Goal: Task Accomplishment & Management: Complete application form

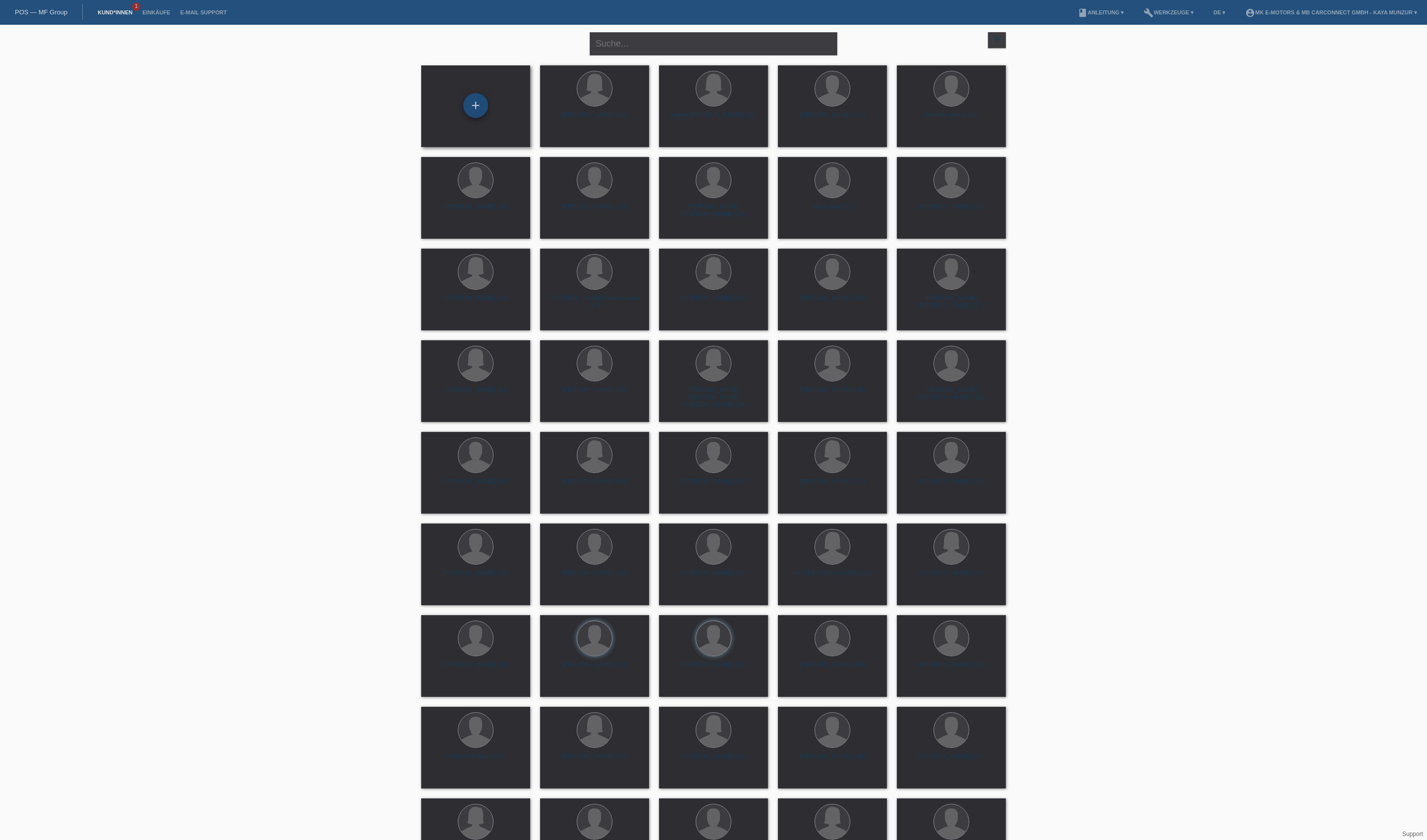
click at [469, 95] on div "+" at bounding box center [475, 105] width 25 height 25
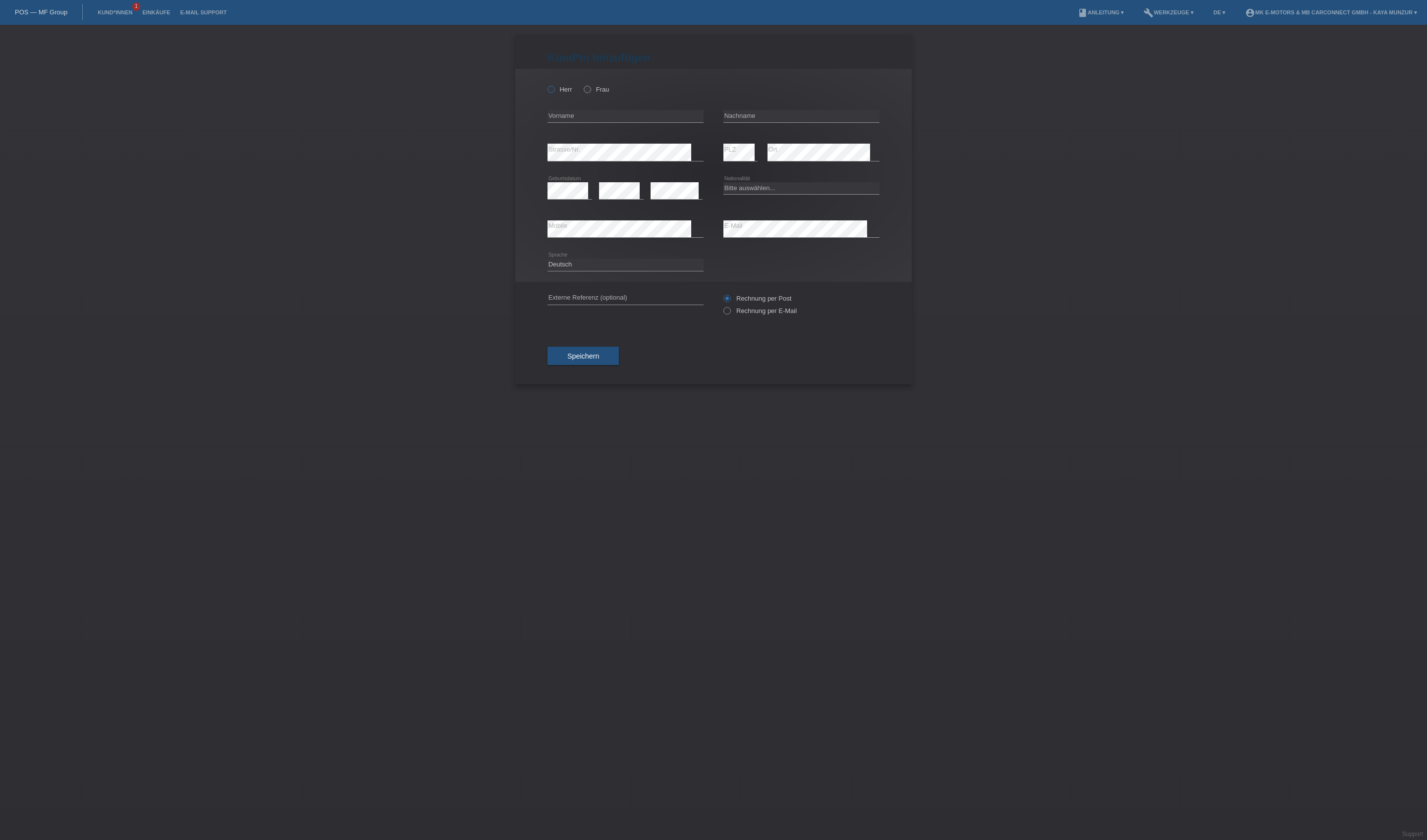
click at [546, 84] on icon at bounding box center [546, 84] width 0 height 0
click at [554, 92] on input "Herr" at bounding box center [550, 89] width 6 height 6
radio input "true"
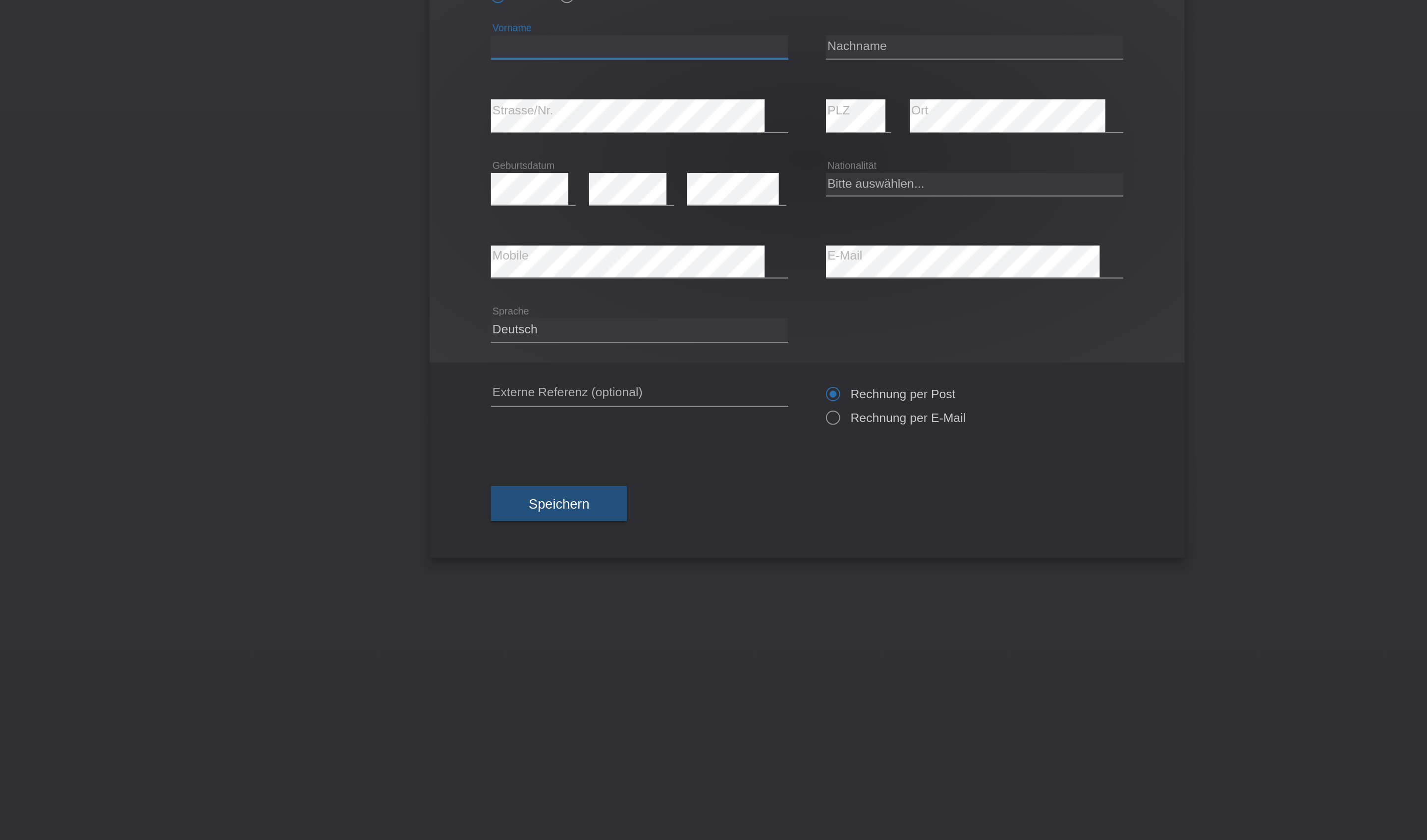
type input "t"
type input "Tarik"
type input "Koc"
click at [651, 199] on icon at bounding box center [676, 199] width 52 height 1
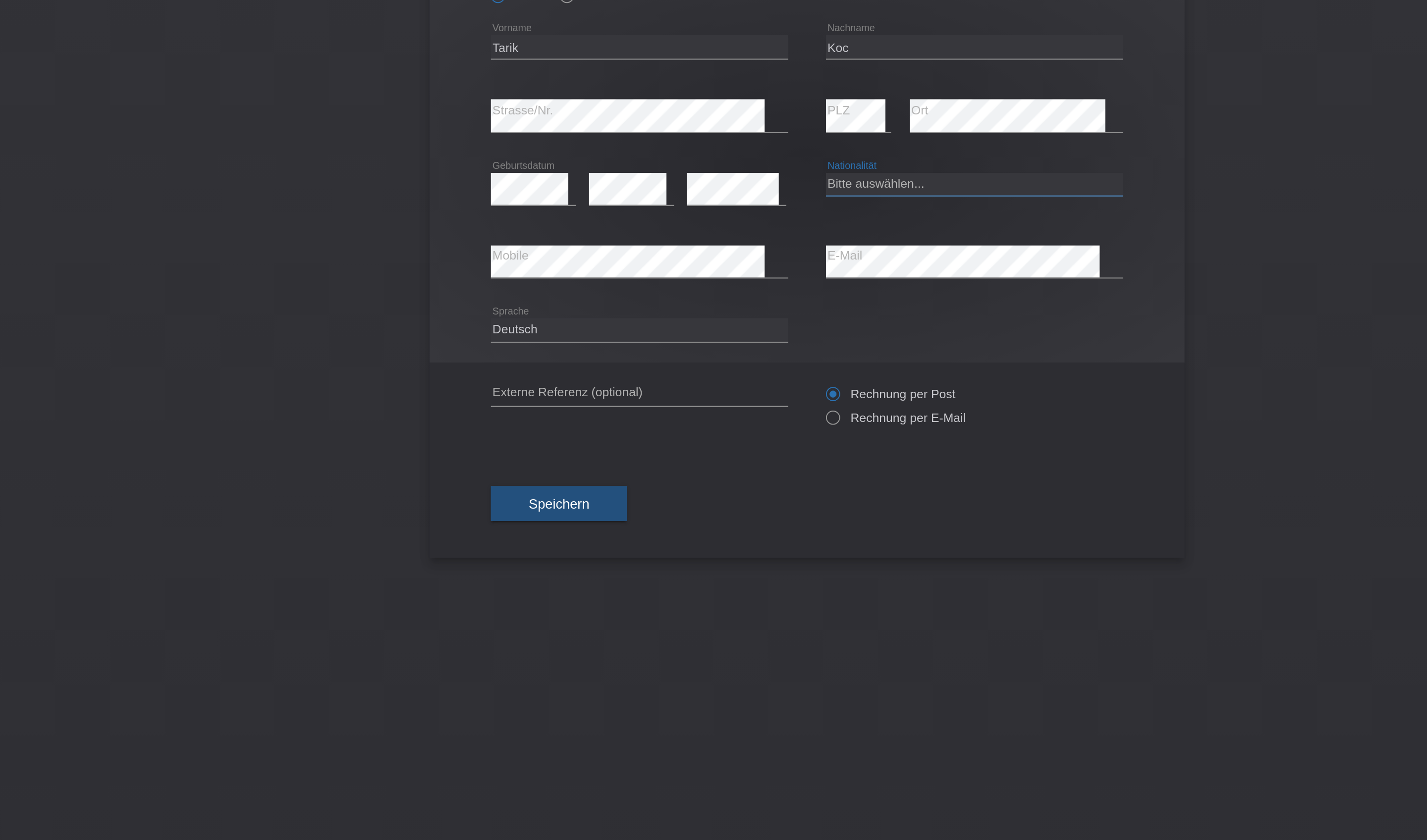
select select "TR"
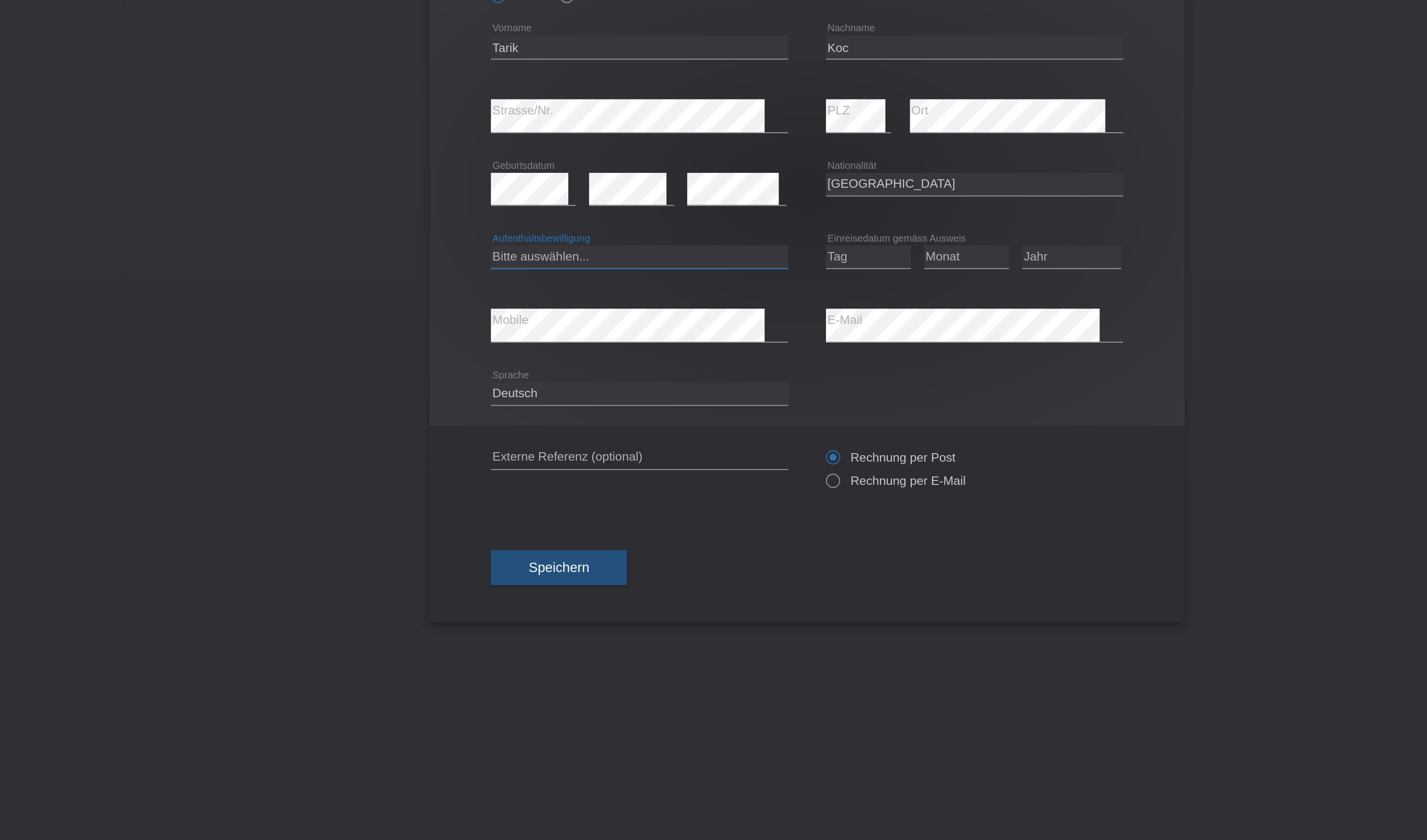
select select "C"
select select "23"
select select "03"
select select "2023"
click at [547, 399] on button "Speichern" at bounding box center [583, 390] width 72 height 19
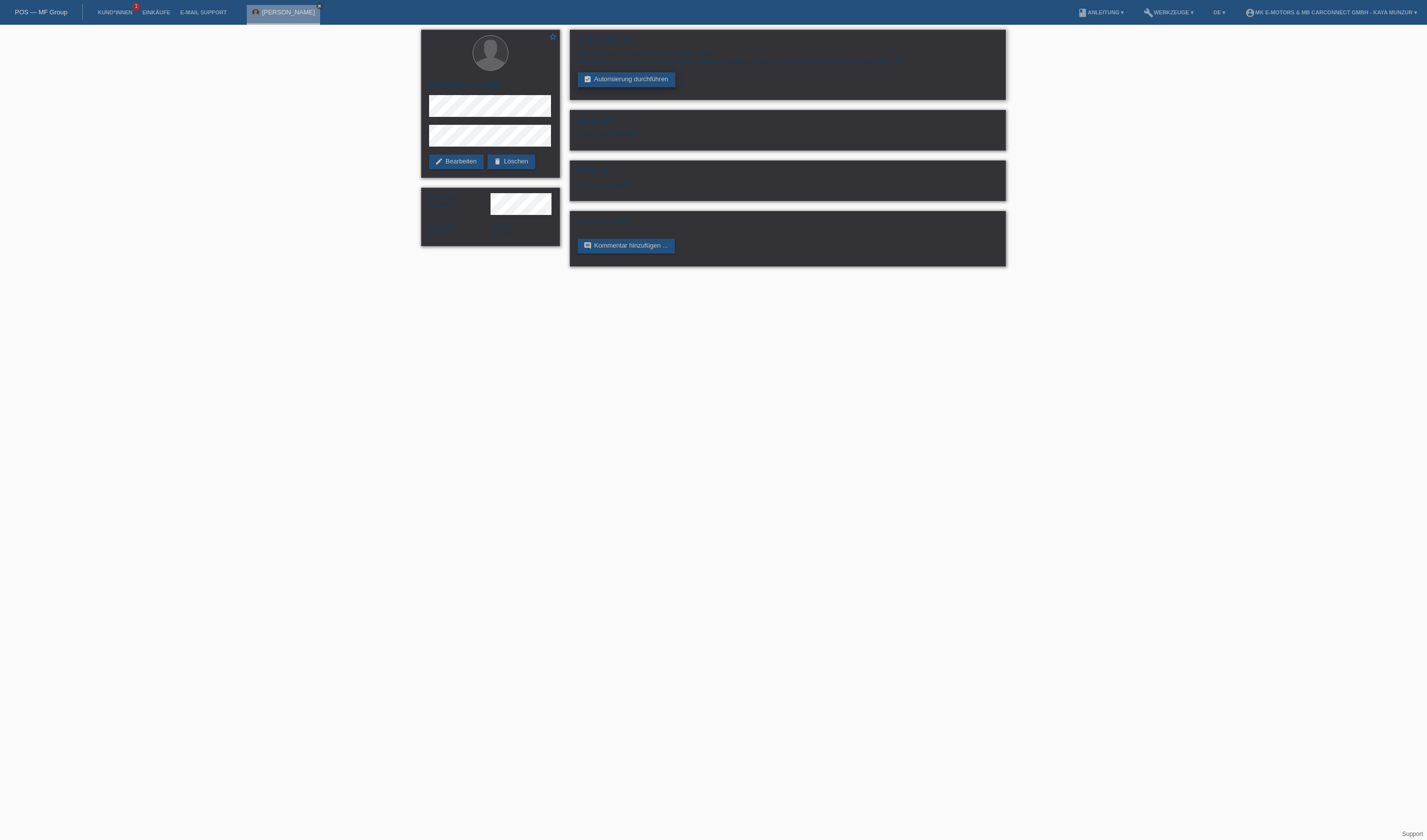
click at [653, 87] on link "assignment_turned_in Autorisierung durchführen" at bounding box center [626, 79] width 97 height 15
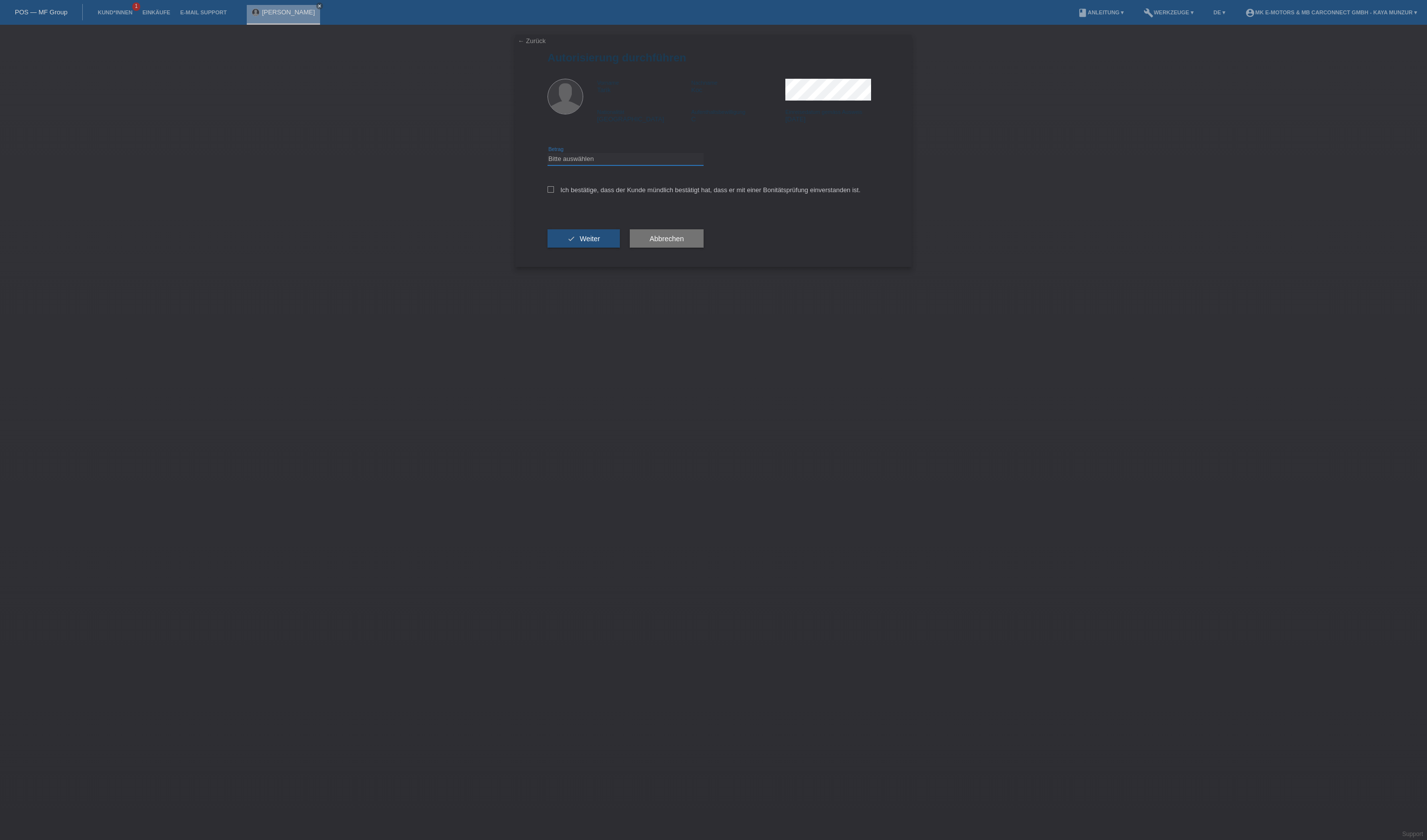
select select "3"
click at [641, 194] on label "Ich bestätige, dass der Kunde mündlich bestätigt hat, dass er mit einer Bonität…" at bounding box center [703, 190] width 313 height 7
click at [554, 192] on input "Ich bestätige, dass der Kunde mündlich bestätigt hat, dass er mit einer Bonität…" at bounding box center [550, 189] width 6 height 6
checkbox input "true"
click at [600, 243] on span "Weiter" at bounding box center [590, 238] width 20 height 8
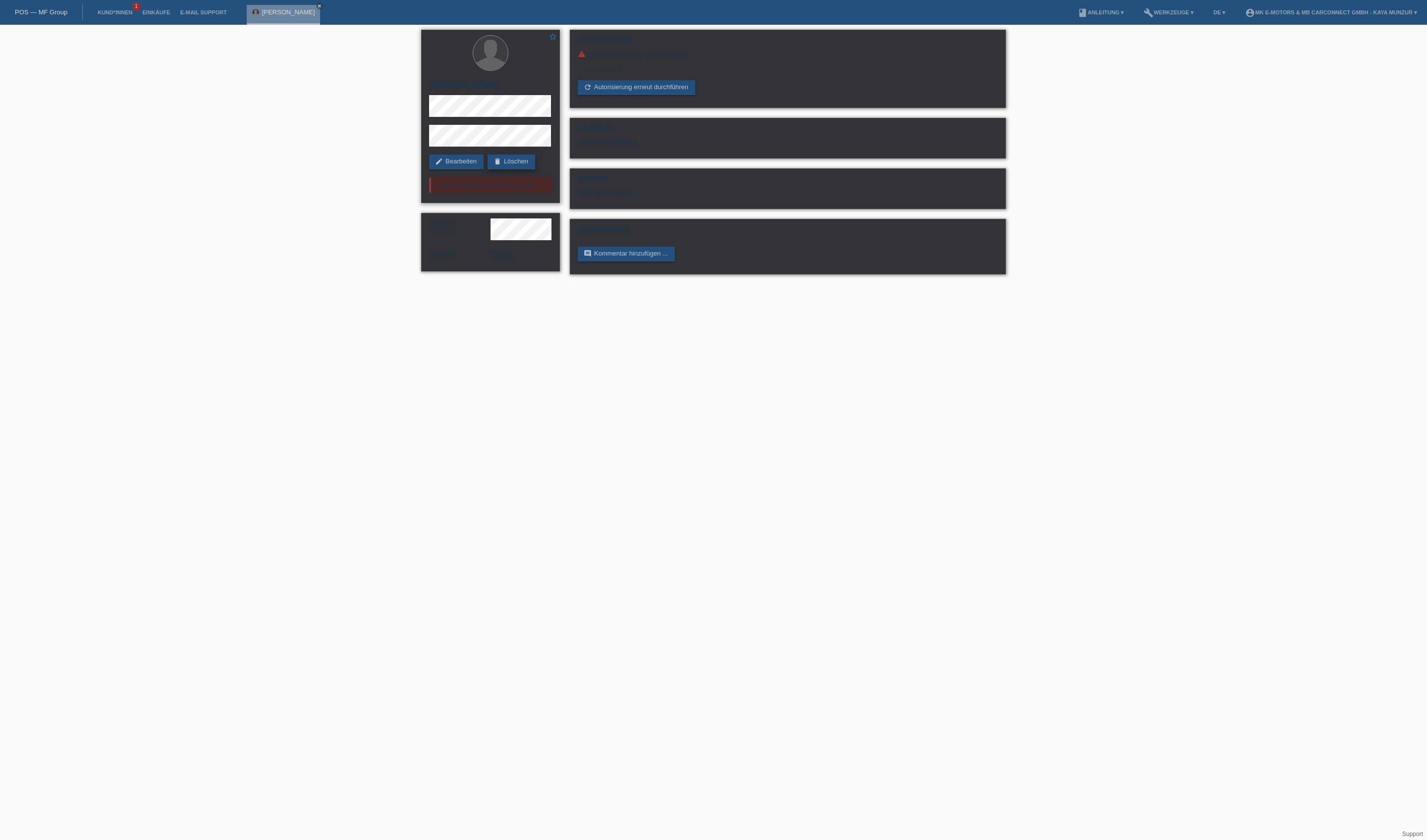
click at [487, 170] on link "delete Löschen" at bounding box center [511, 162] width 47 height 15
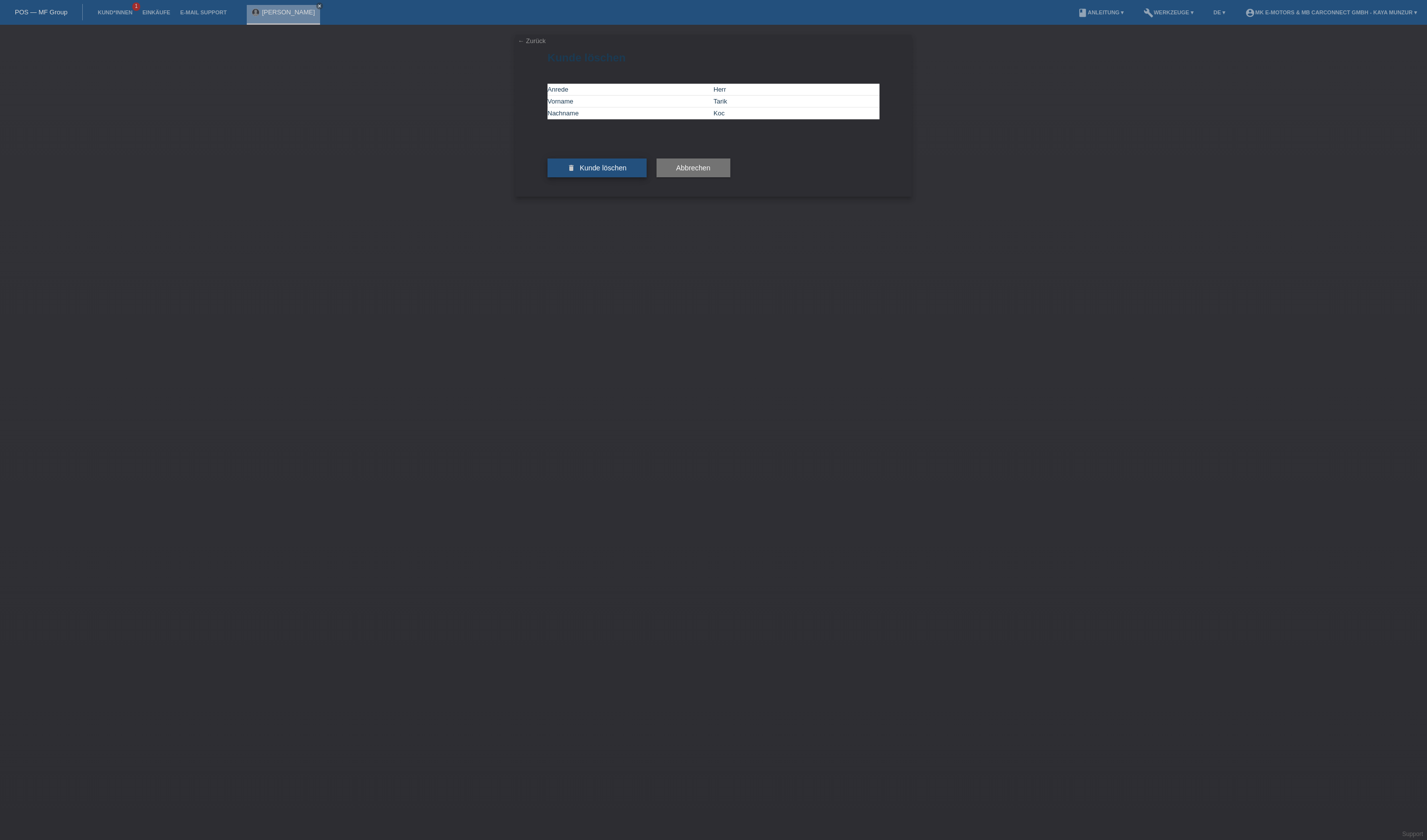
click at [627, 172] on span "Kunde löschen" at bounding box center [603, 167] width 47 height 8
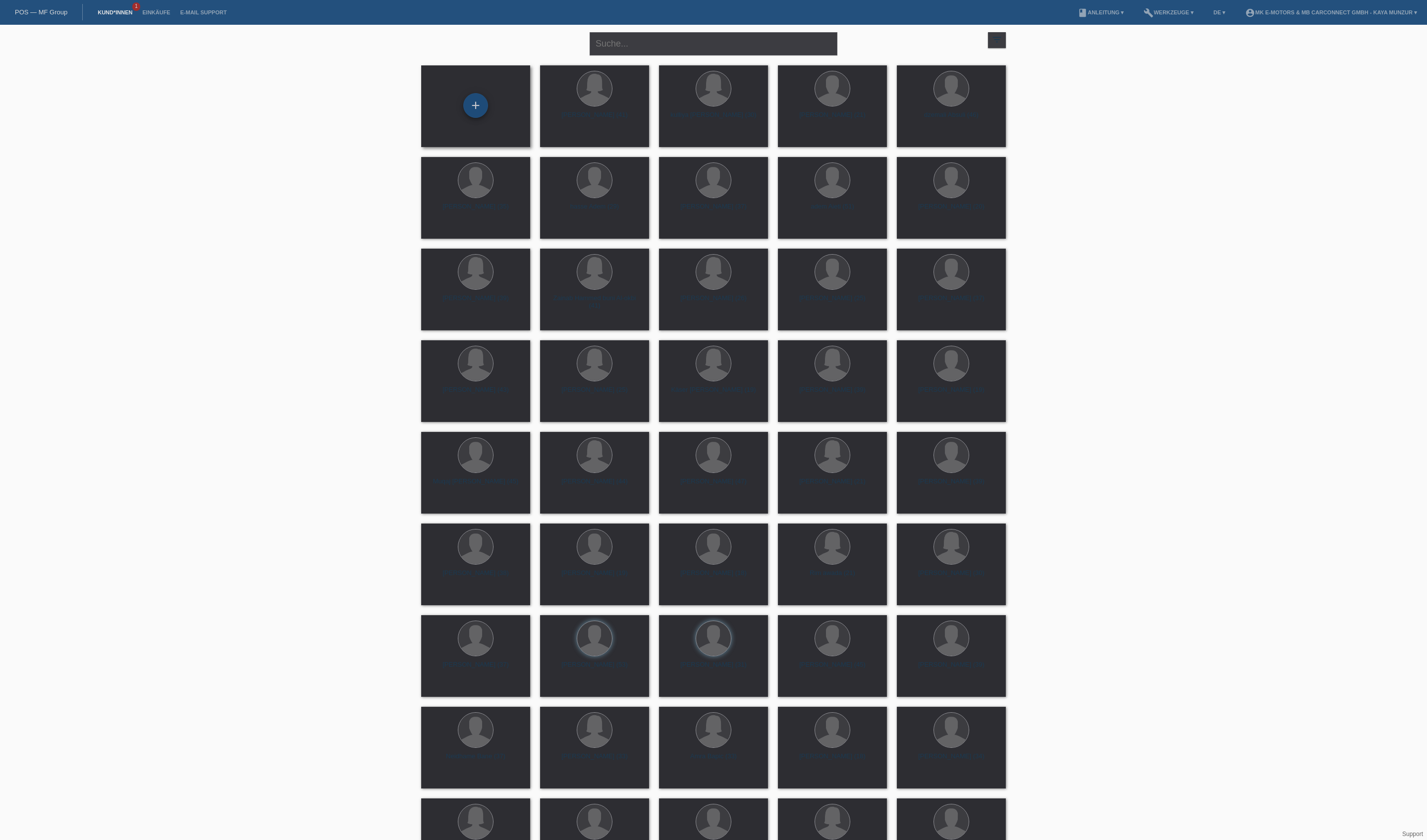
click at [479, 103] on div "+" at bounding box center [475, 105] width 25 height 25
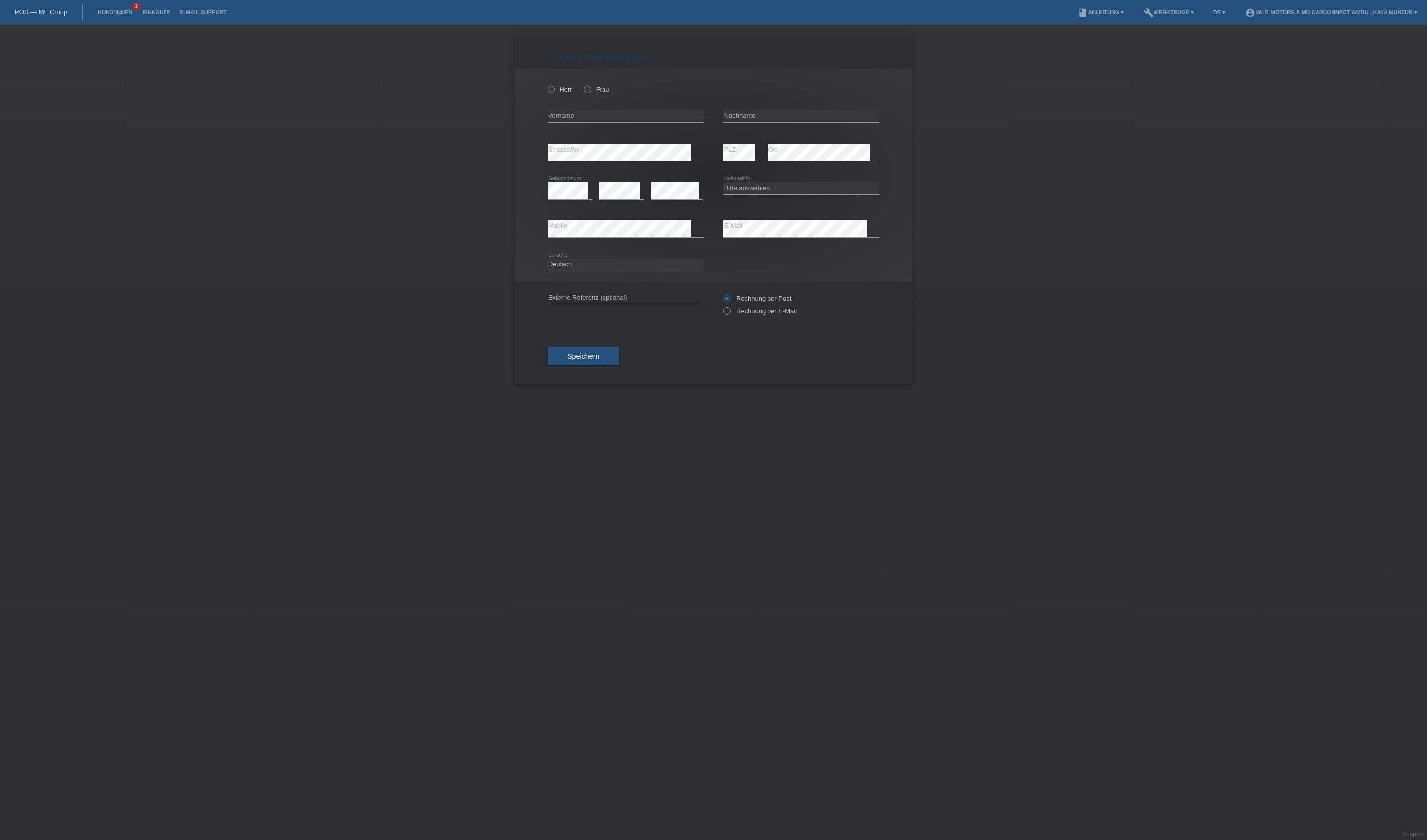
click at [611, 95] on div "Herr Frau" at bounding box center [625, 89] width 156 height 20
click at [582, 84] on icon at bounding box center [582, 84] width 0 height 0
click at [590, 92] on input "Frau" at bounding box center [586, 89] width 6 height 6
radio input "true"
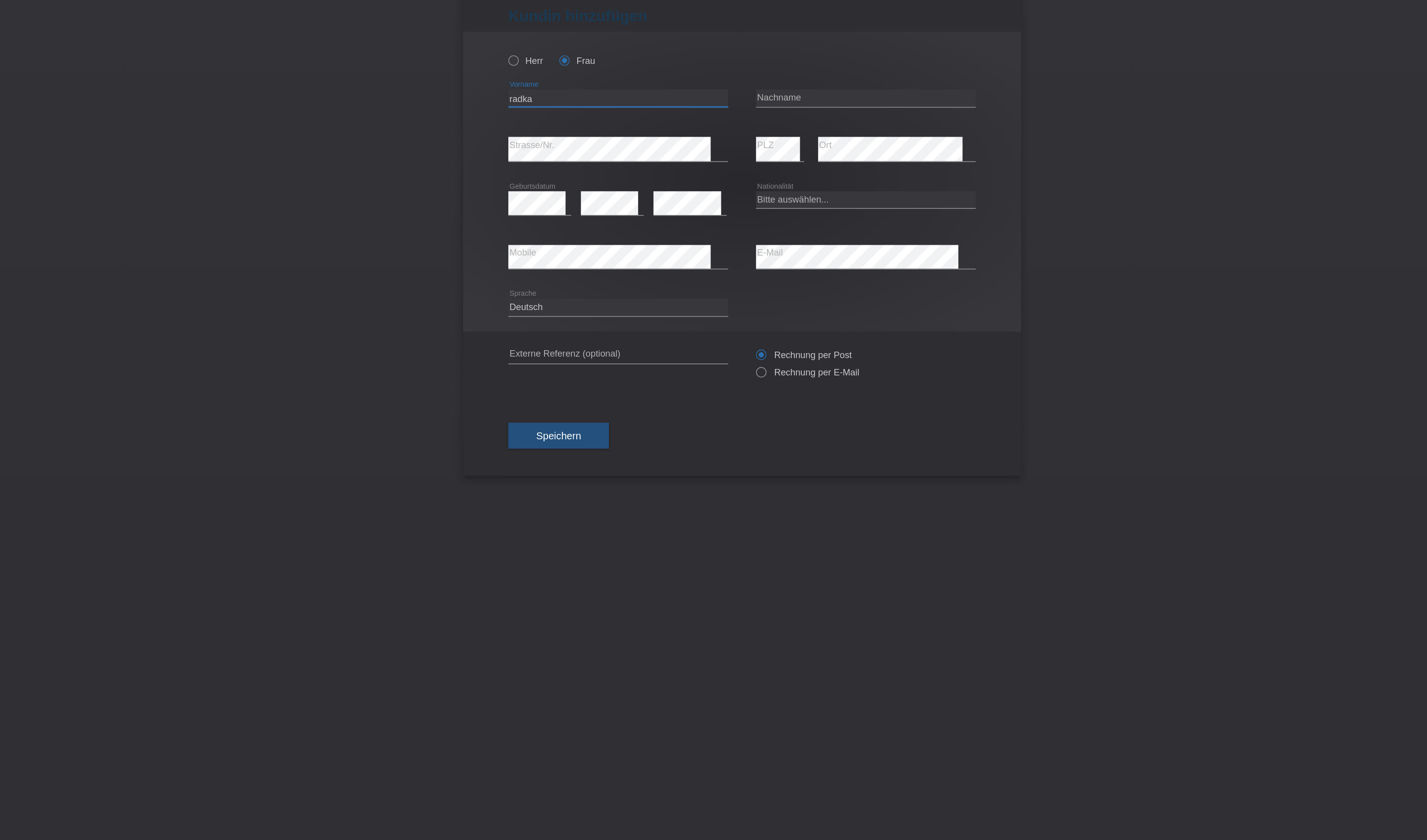
type input "radka"
type input "[PERSON_NAME] koc"
select select "BG"
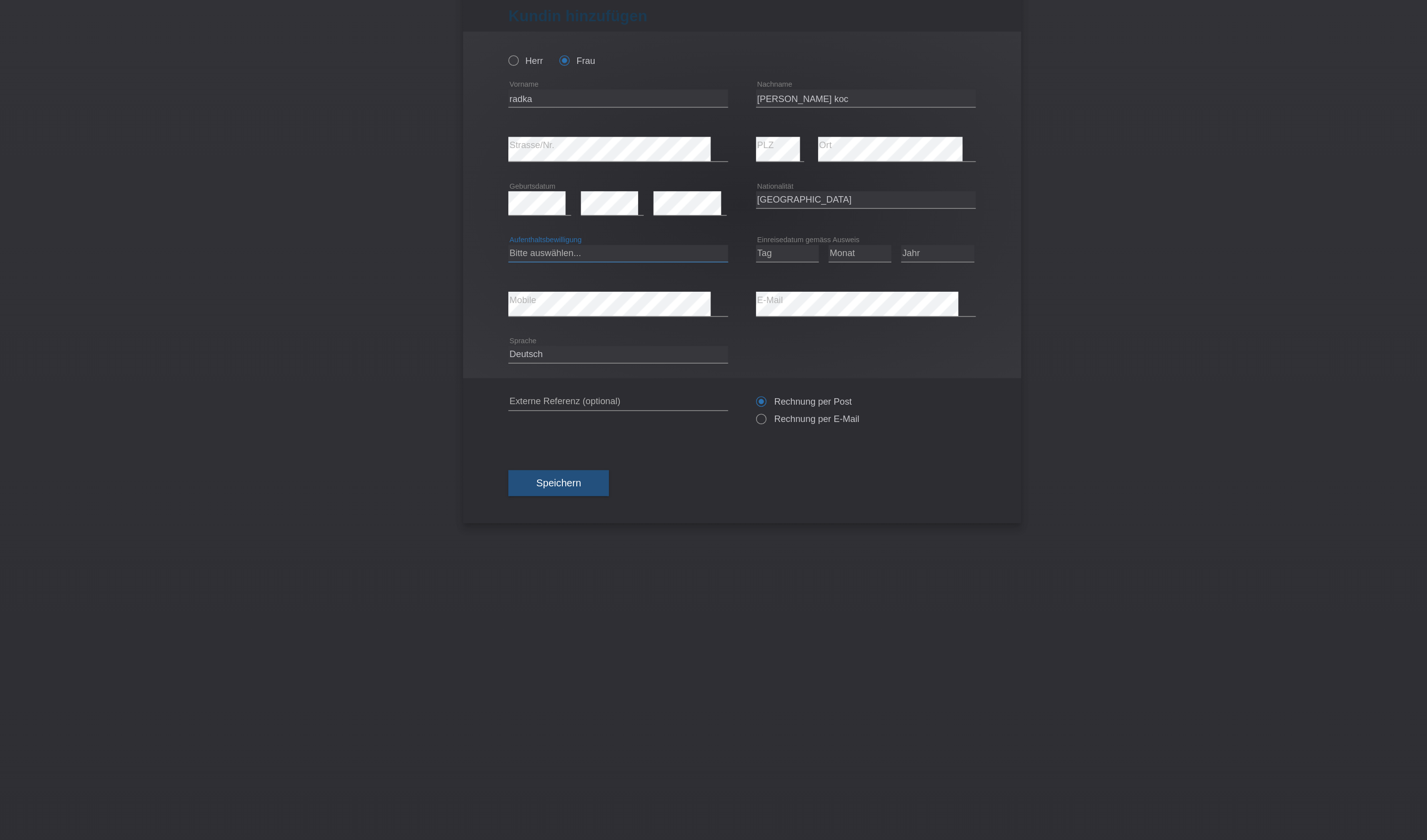
select select "B"
select select "14"
select select "02"
select select "2022"
click at [547, 399] on button "Speichern" at bounding box center [583, 390] width 72 height 19
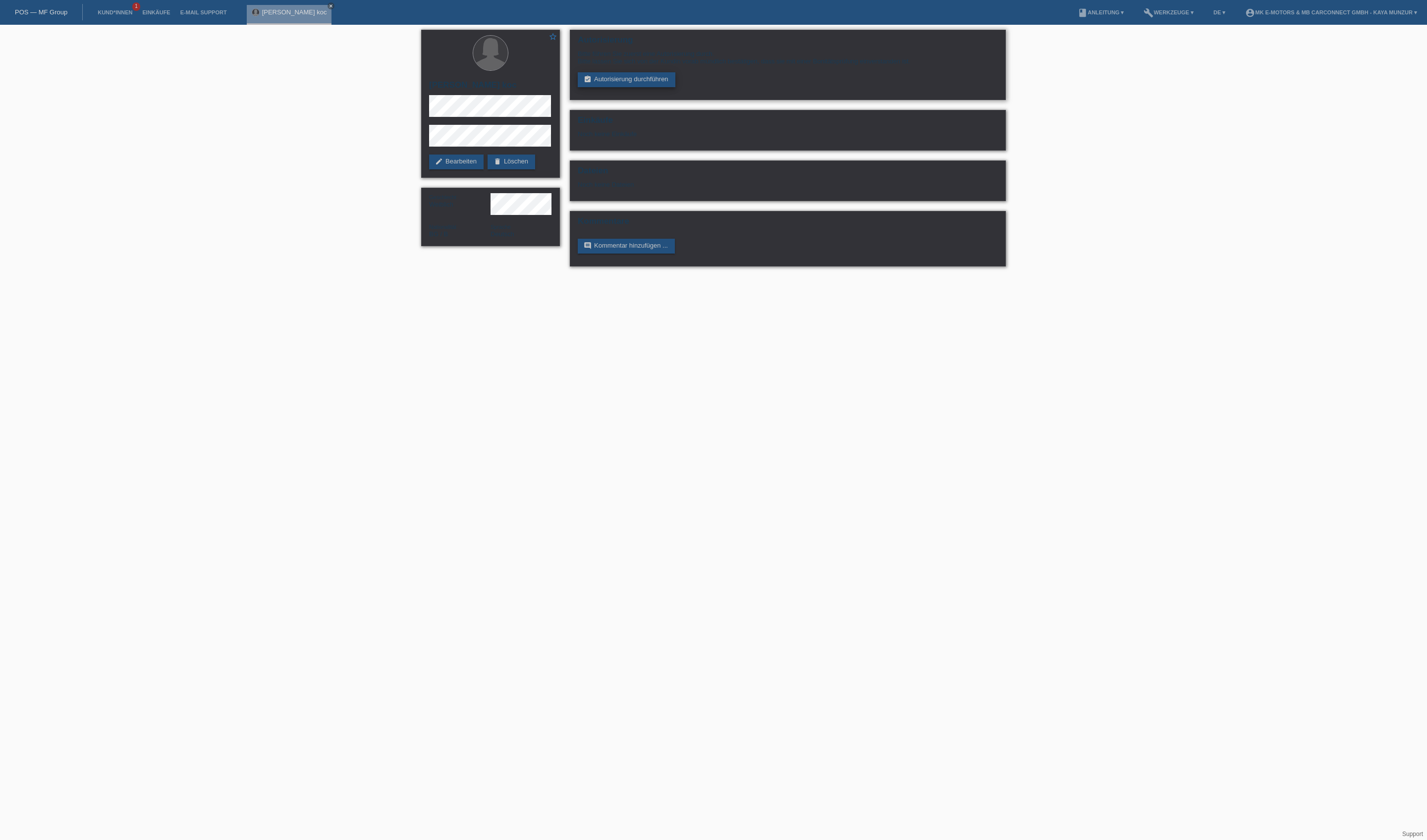
click at [635, 87] on link "assignment_turned_in Autorisierung durchführen" at bounding box center [626, 79] width 97 height 15
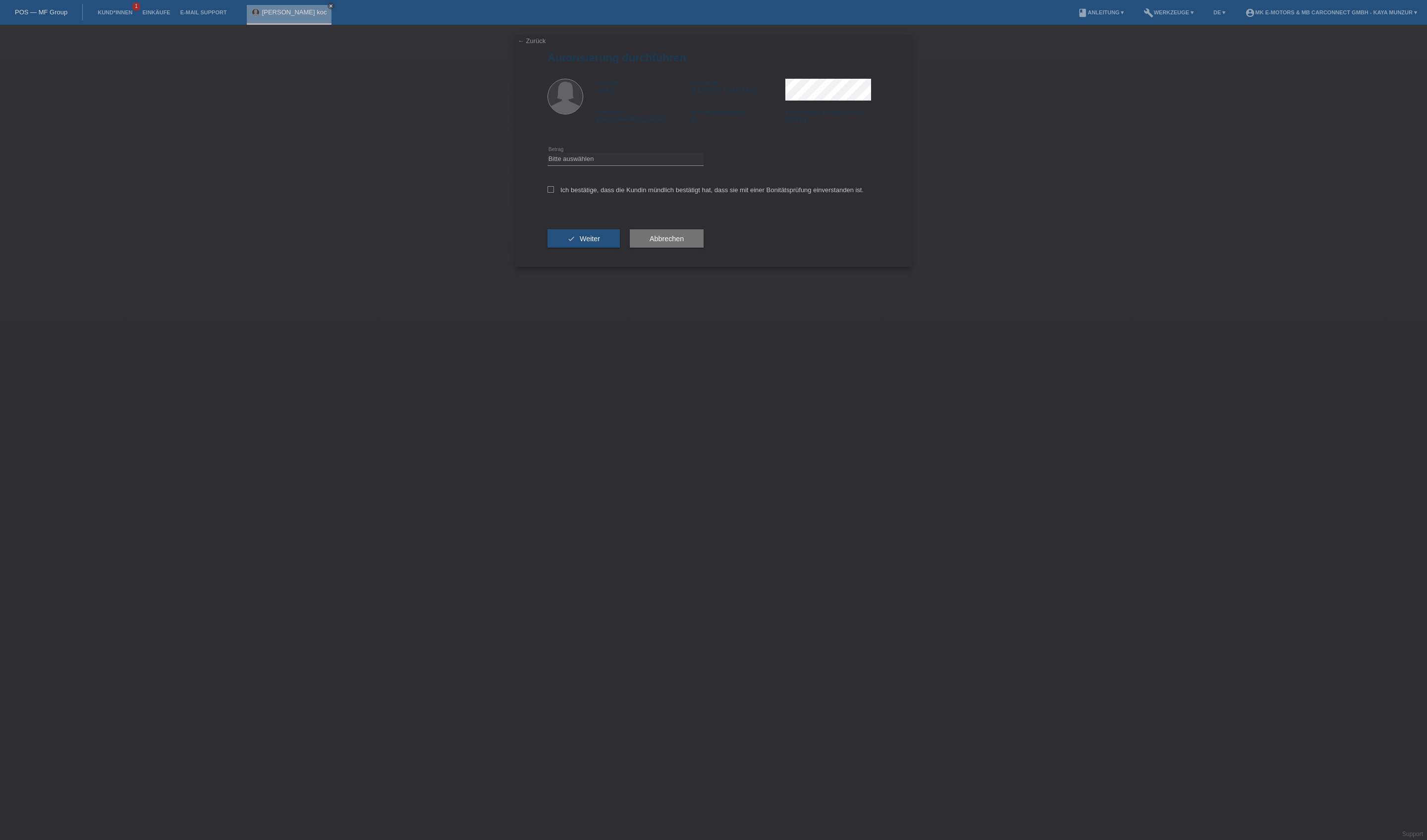
click at [629, 176] on div "Bitte auswählen CHF 1.00 - CHF 499.00 CHF 500.00 - CHF 1'999.00 CHF 2'000.00 - …" at bounding box center [625, 159] width 156 height 34
select select "3"
click at [630, 194] on label "Ich bestätige, dass die Kundin mündlich bestätigt hat, dass sie mit einer Bonit…" at bounding box center [706, 190] width 316 height 7
click at [554, 192] on input "Ich bestätige, dass die Kundin mündlich bestätigt hat, dass sie mit einer Bonit…" at bounding box center [550, 189] width 6 height 6
checkbox input "true"
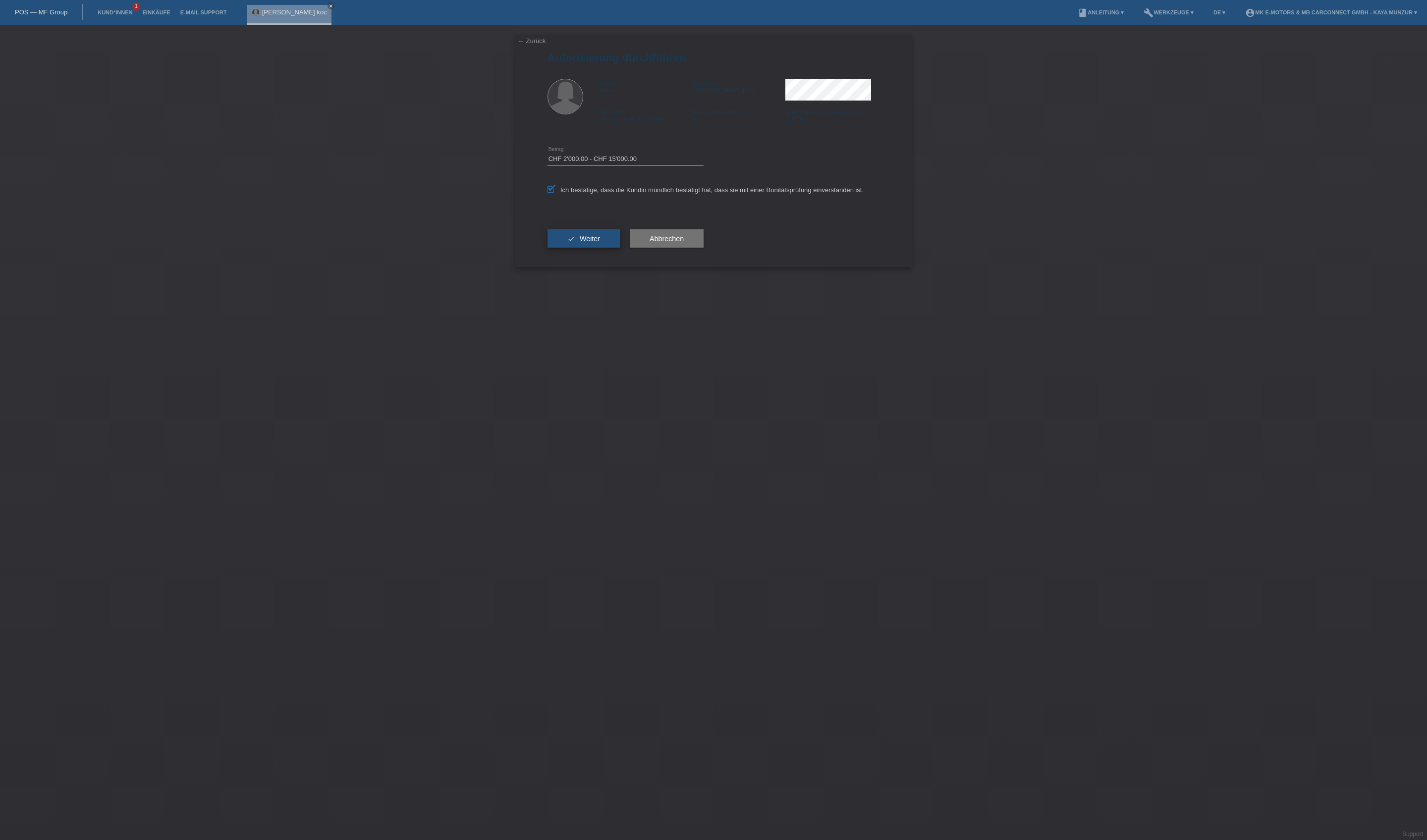
click at [620, 248] on button "check Weiter" at bounding box center [583, 238] width 72 height 19
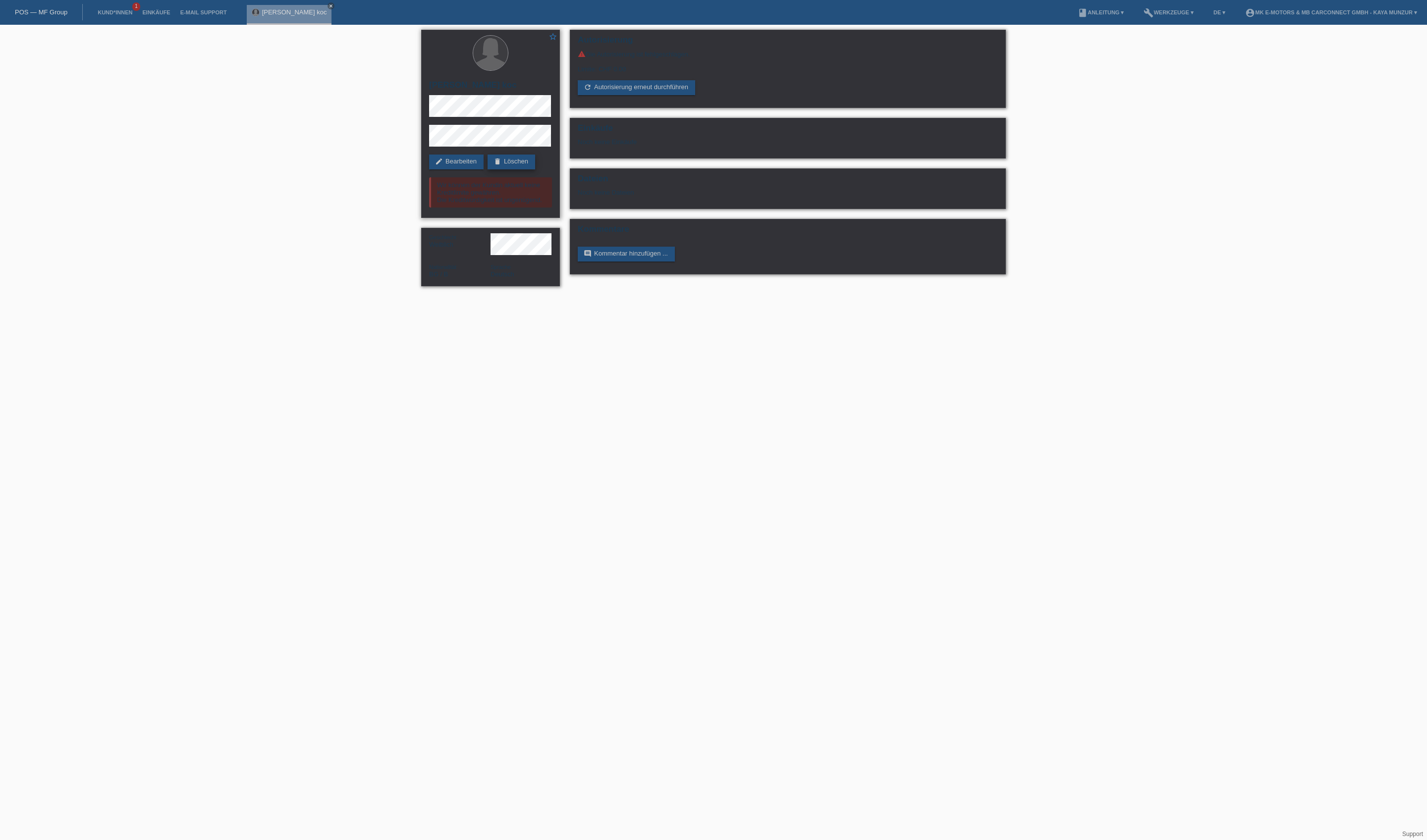
click at [487, 170] on link "delete Löschen" at bounding box center [511, 162] width 47 height 15
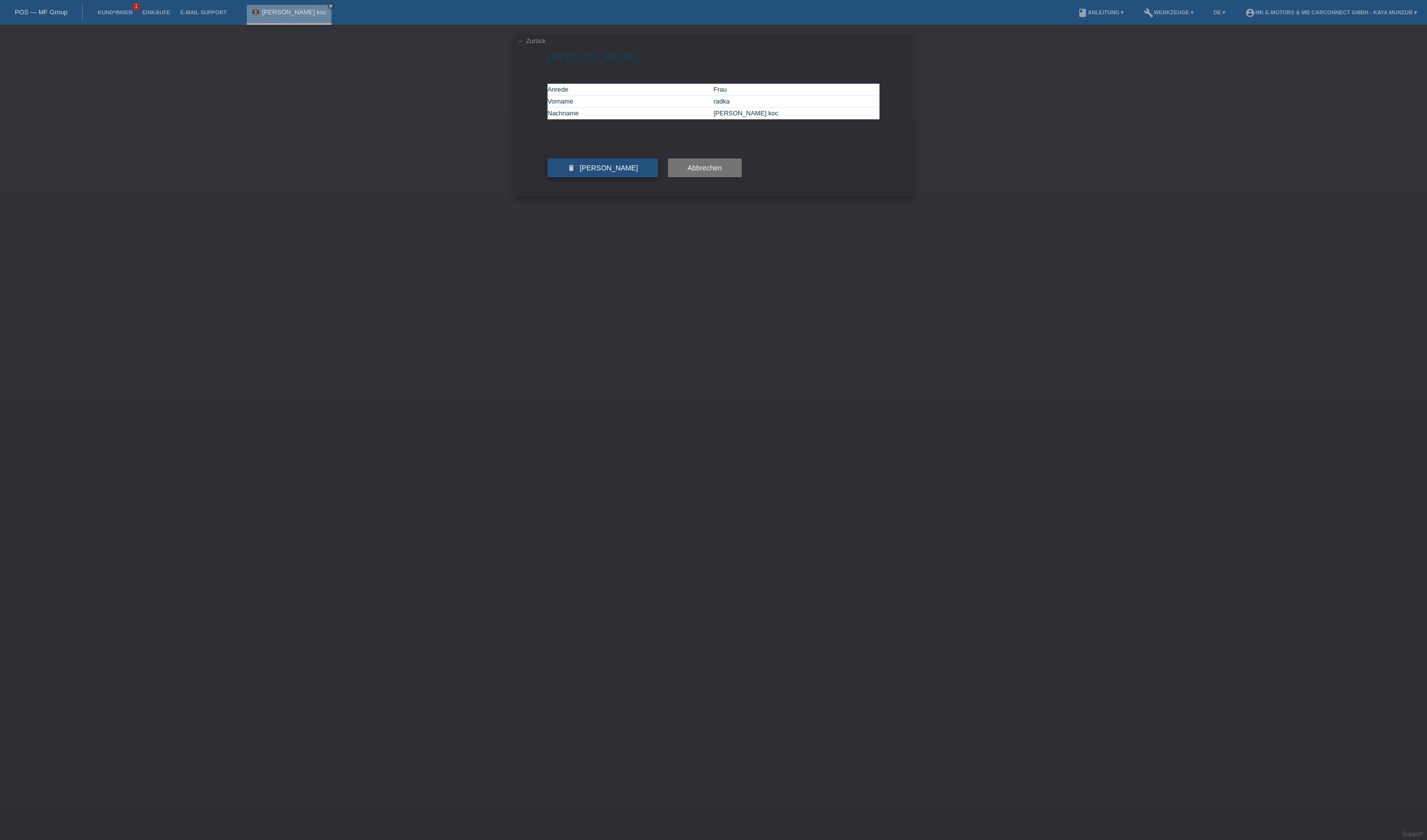
click at [600, 177] on button "delete Kundin löschen" at bounding box center [603, 168] width 110 height 19
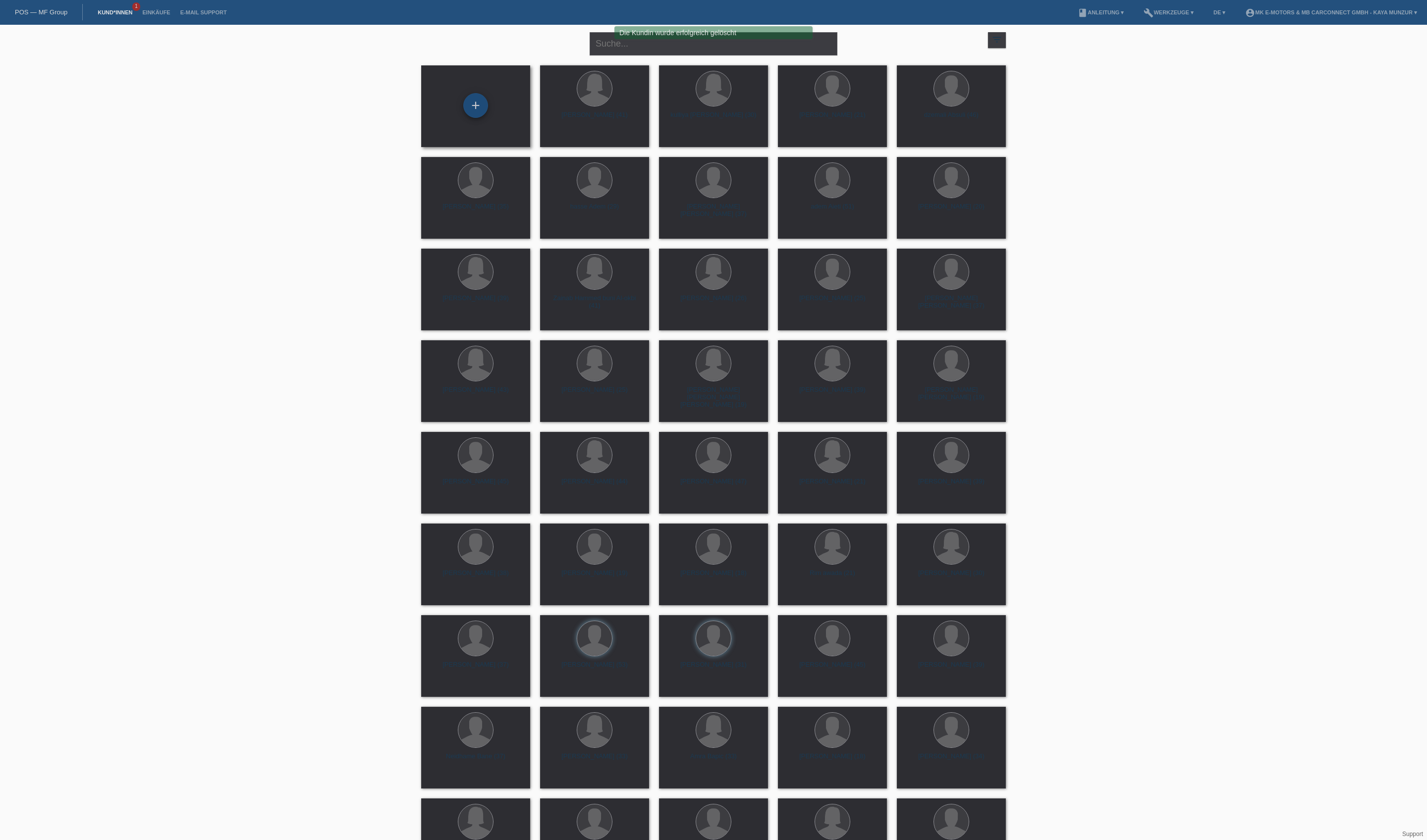
click at [474, 101] on div "+" at bounding box center [475, 105] width 25 height 25
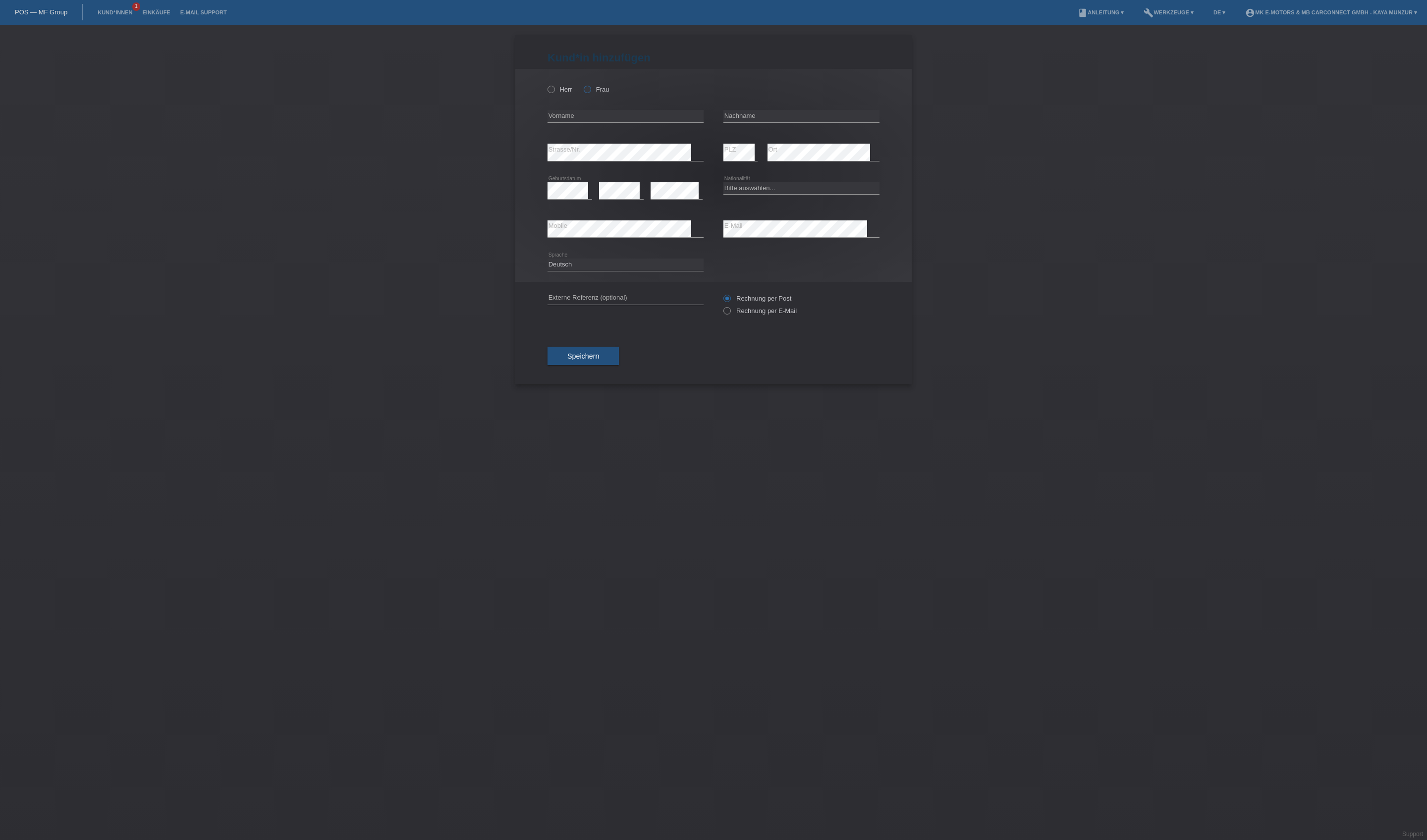
click at [582, 84] on icon at bounding box center [582, 84] width 0 height 0
click at [590, 92] on input "Frau" at bounding box center [586, 89] width 6 height 6
radio input "true"
type input "Ayse"
type input "Koc"
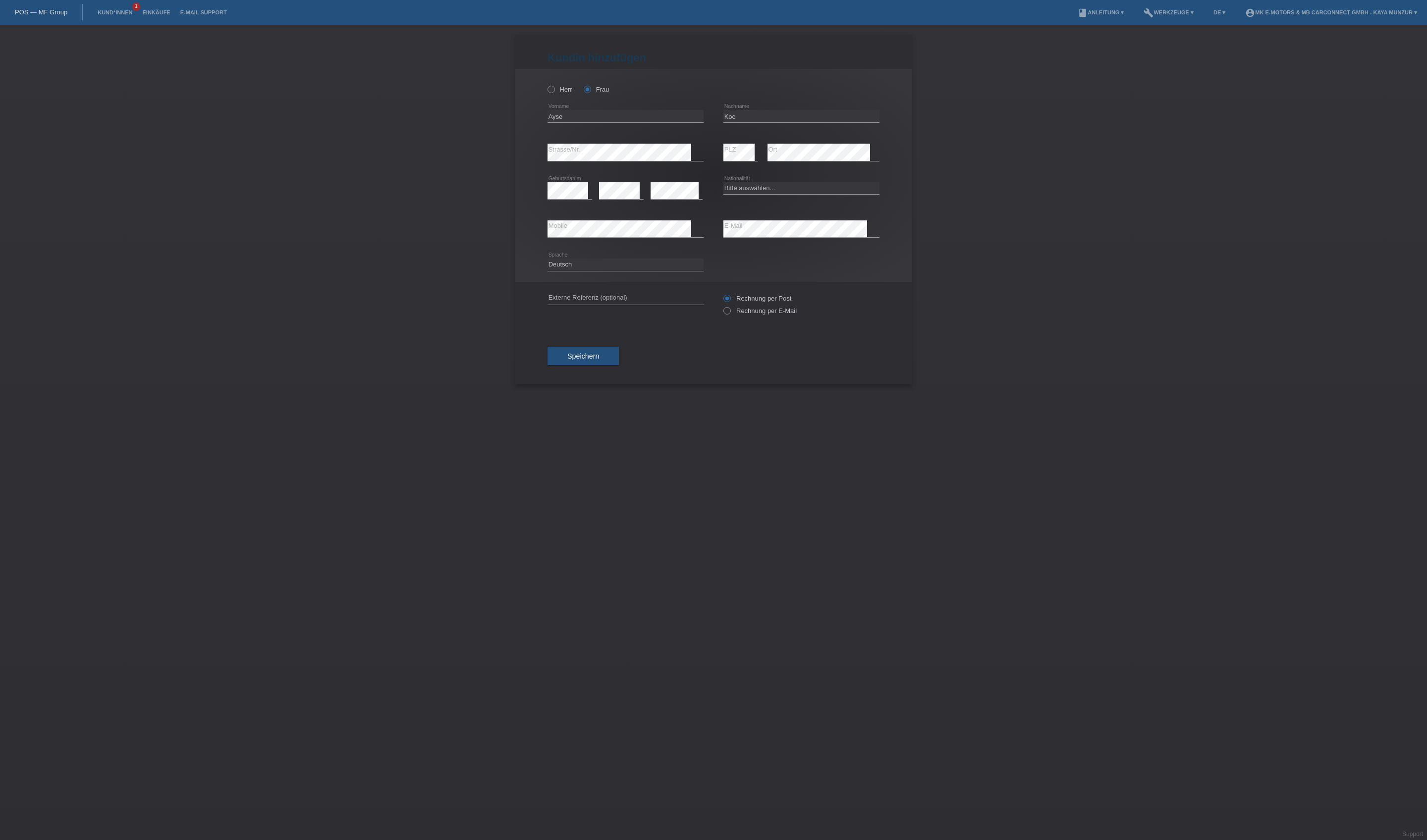
click at [727, 172] on div "error PLZ" at bounding box center [741, 152] width 34 height 38
select select "TR"
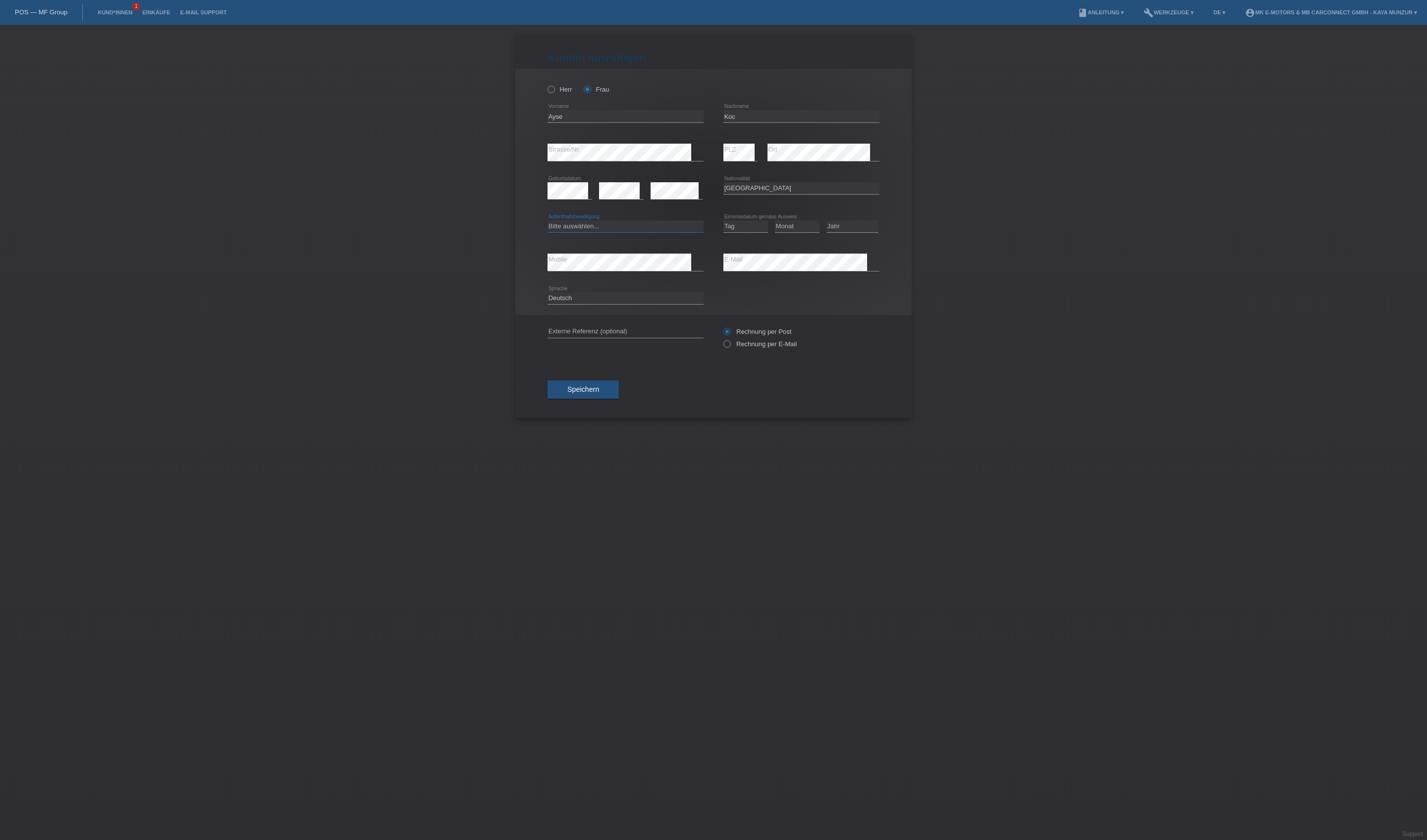
select select "C"
select select "23"
select select "01"
select select "1998"
click at [738, 348] on label "Rechnung per E-Mail" at bounding box center [760, 344] width 73 height 7
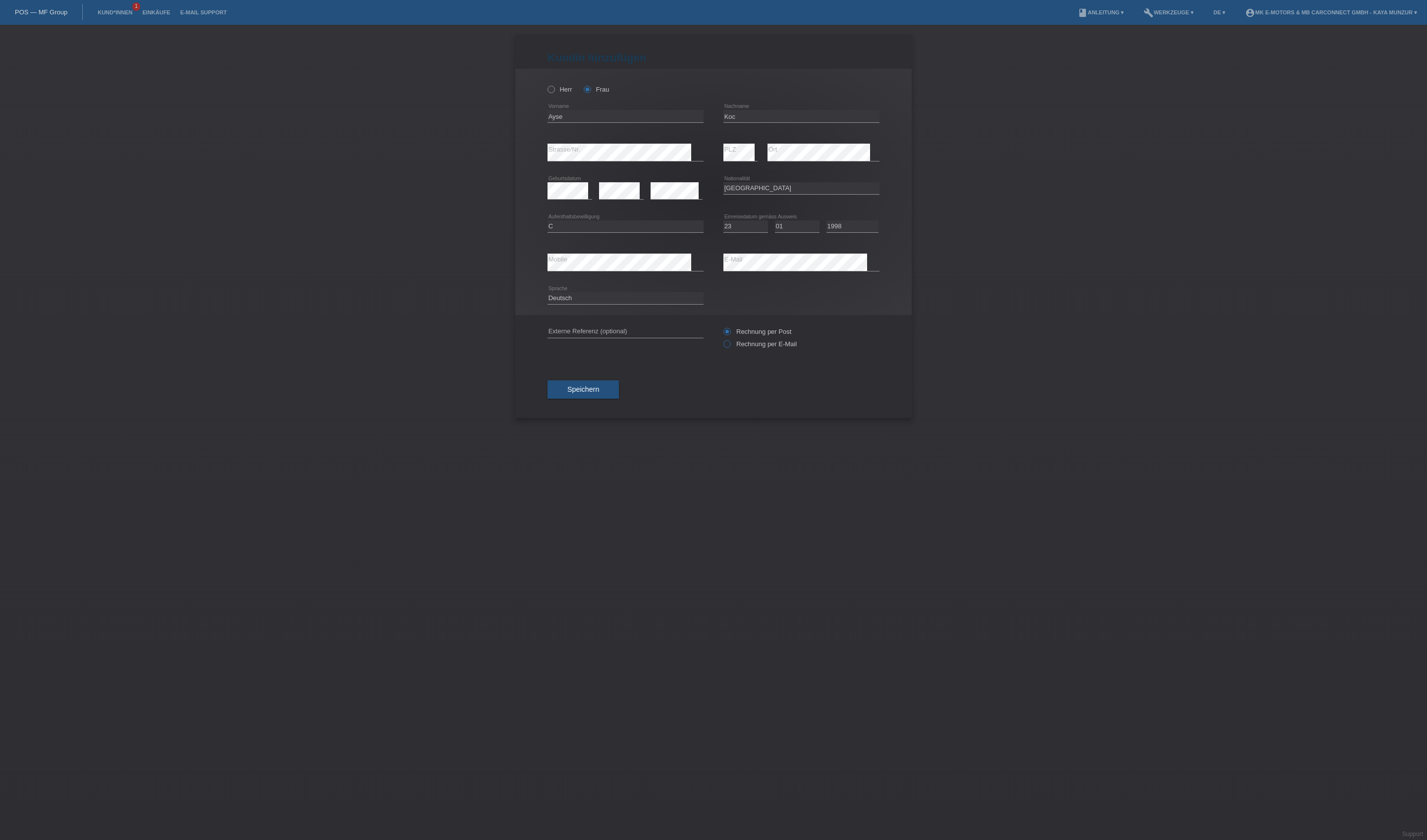
click at [730, 353] on input "Rechnung per E-Mail" at bounding box center [726, 346] width 6 height 12
radio input "true"
click at [599, 394] on span "Speichern" at bounding box center [583, 389] width 31 height 8
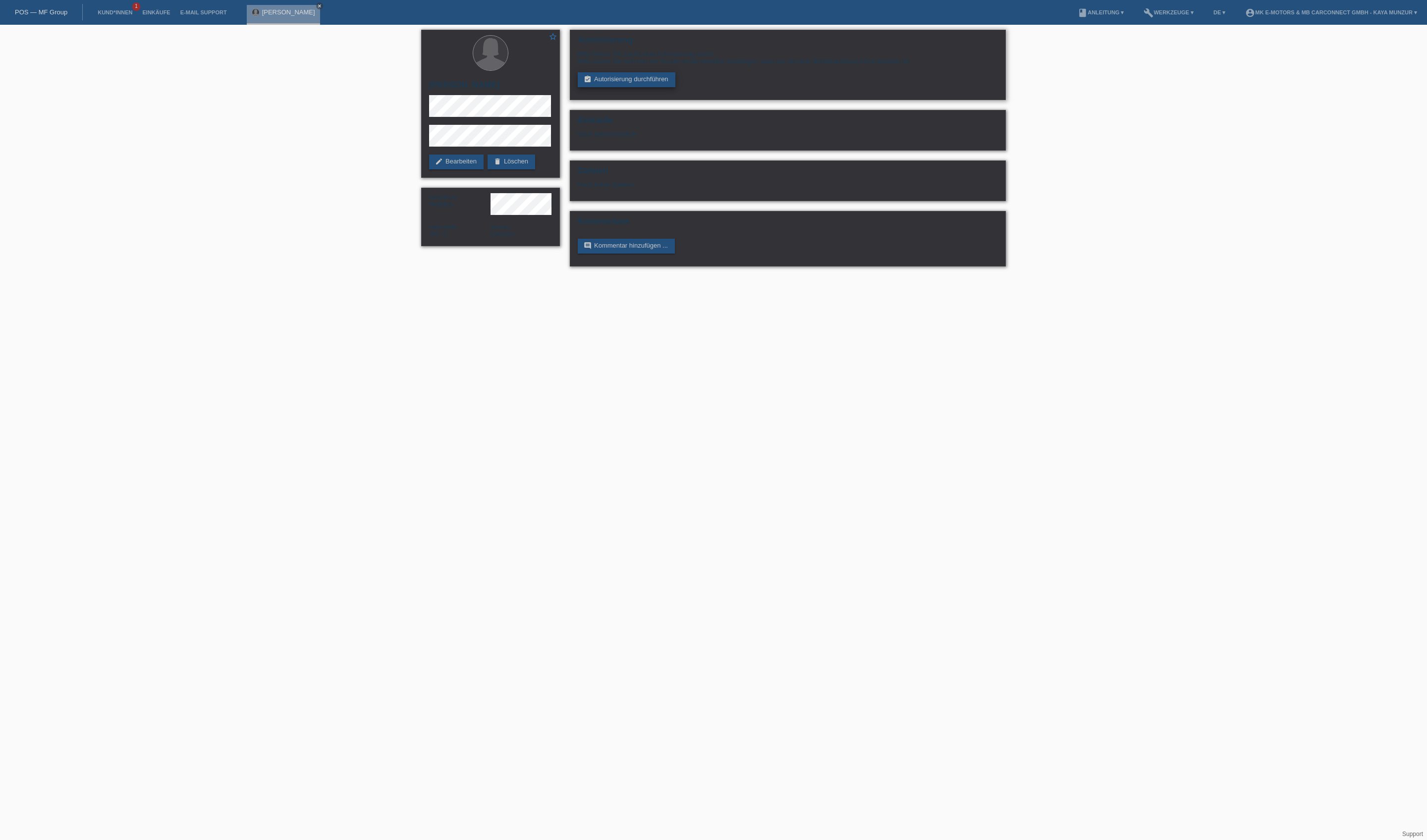
click at [638, 87] on link "assignment_turned_in Autorisierung durchführen" at bounding box center [626, 79] width 97 height 15
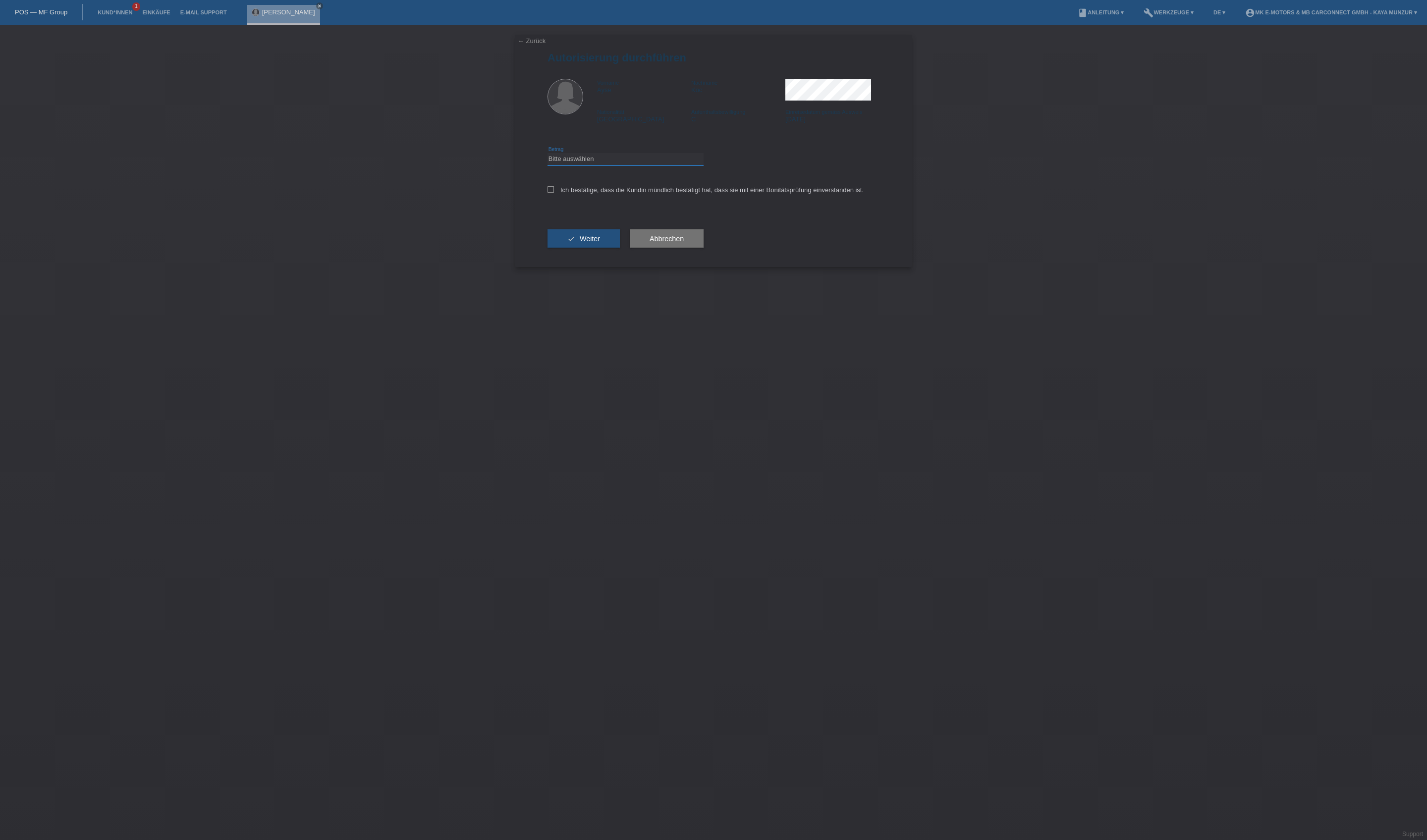
select select "3"
click at [614, 194] on label "Ich bestätige, dass die Kundin mündlich bestätigt hat, dass sie mit einer Bonit…" at bounding box center [706, 190] width 316 height 7
click at [554, 192] on input "Ich bestätige, dass die Kundin mündlich bestätigt hat, dass sie mit einer Bonit…" at bounding box center [550, 189] width 6 height 6
checkbox input "true"
click at [600, 243] on span "Weiter" at bounding box center [590, 238] width 20 height 8
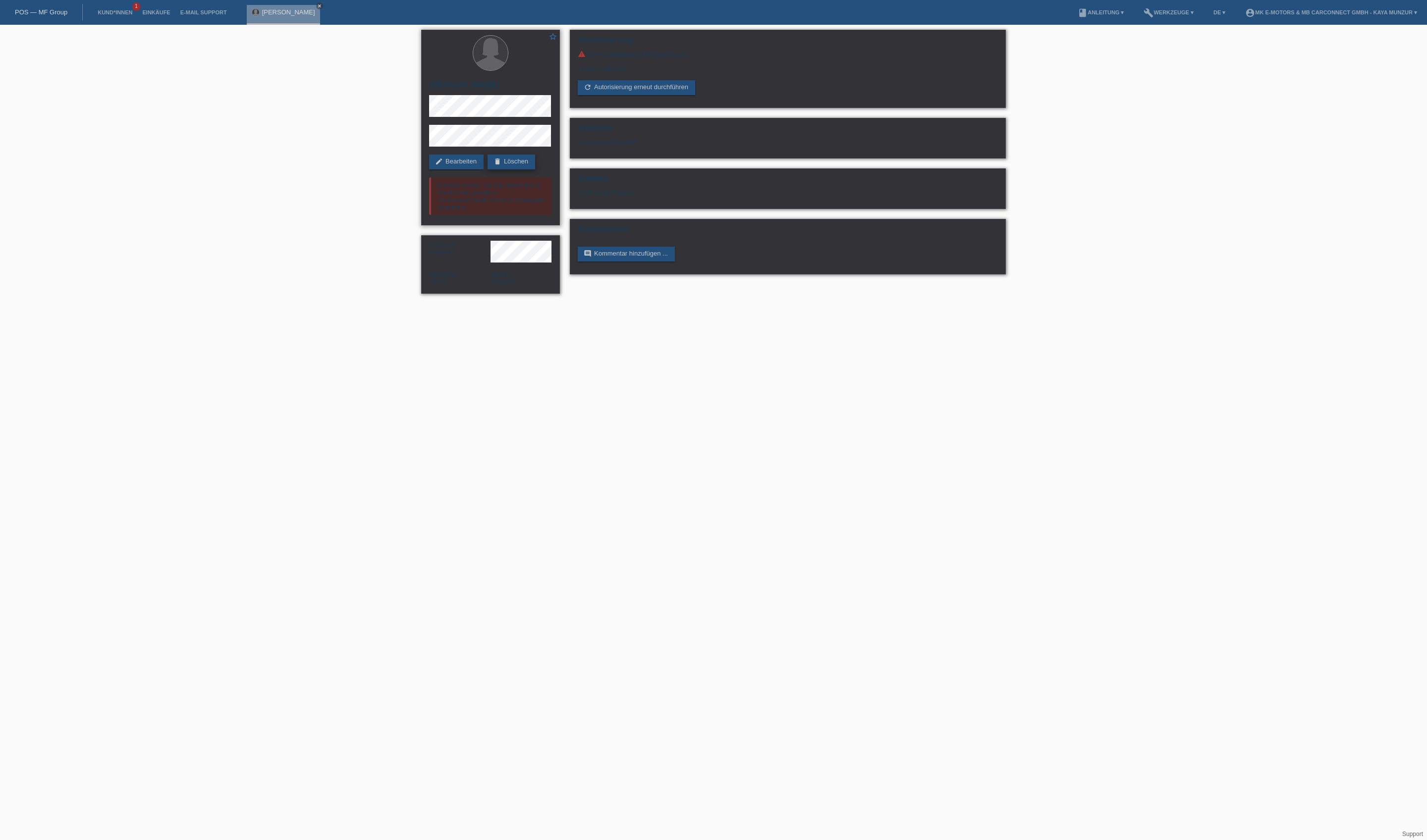
click at [487, 170] on link "delete Löschen" at bounding box center [511, 162] width 47 height 15
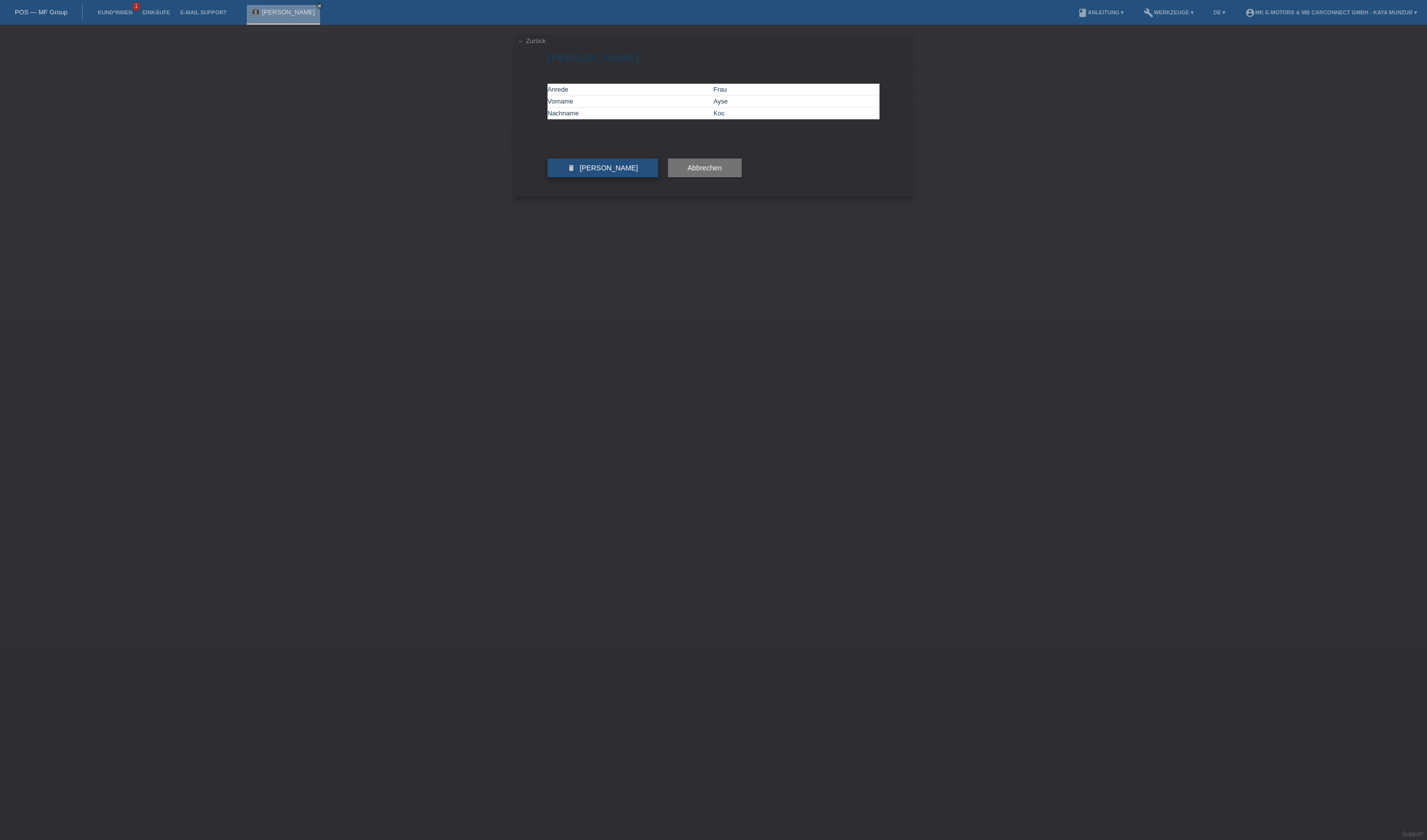
click at [615, 177] on button "delete Kundin löschen" at bounding box center [603, 168] width 110 height 19
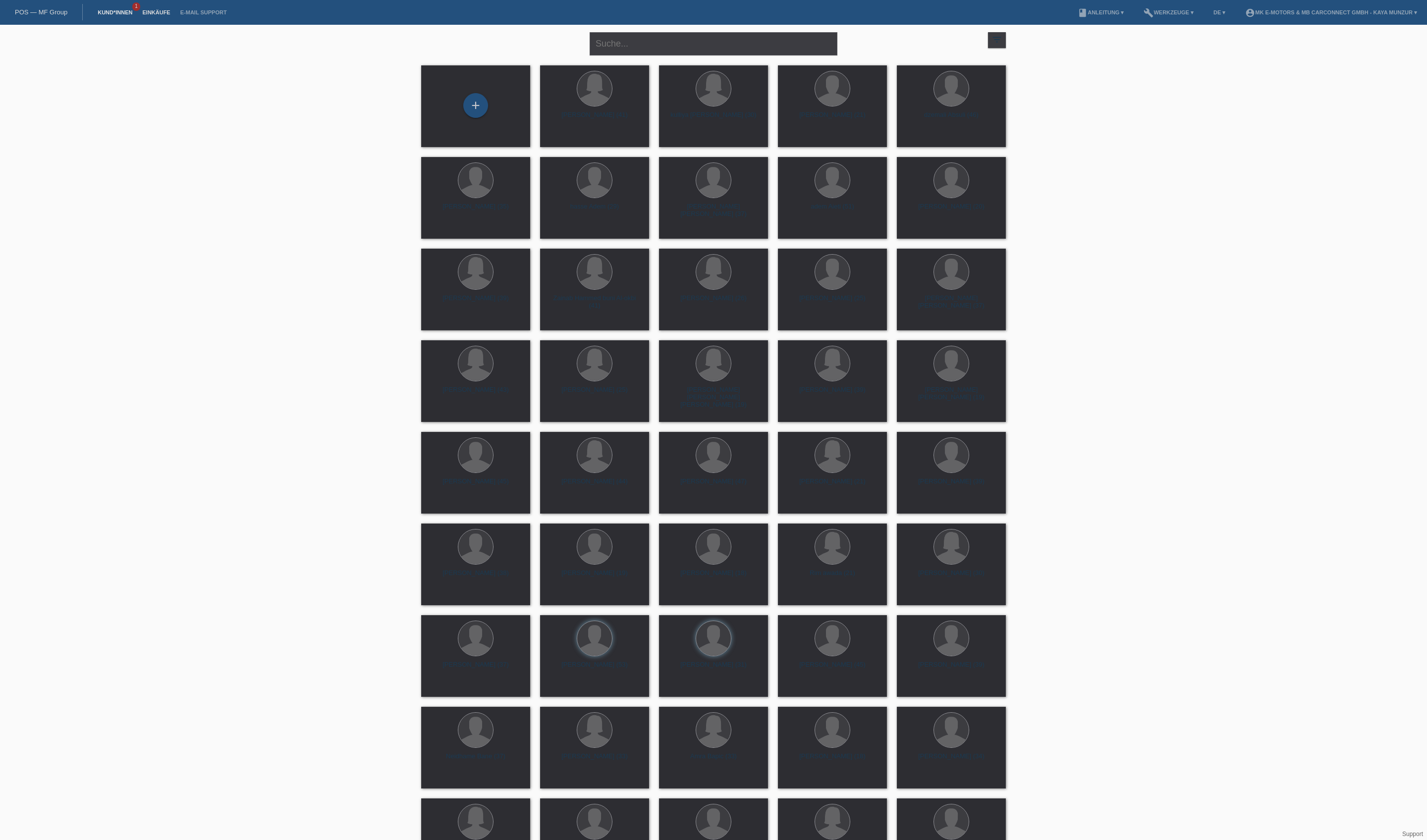
click at [175, 15] on link "Einkäufe" at bounding box center [156, 12] width 38 height 6
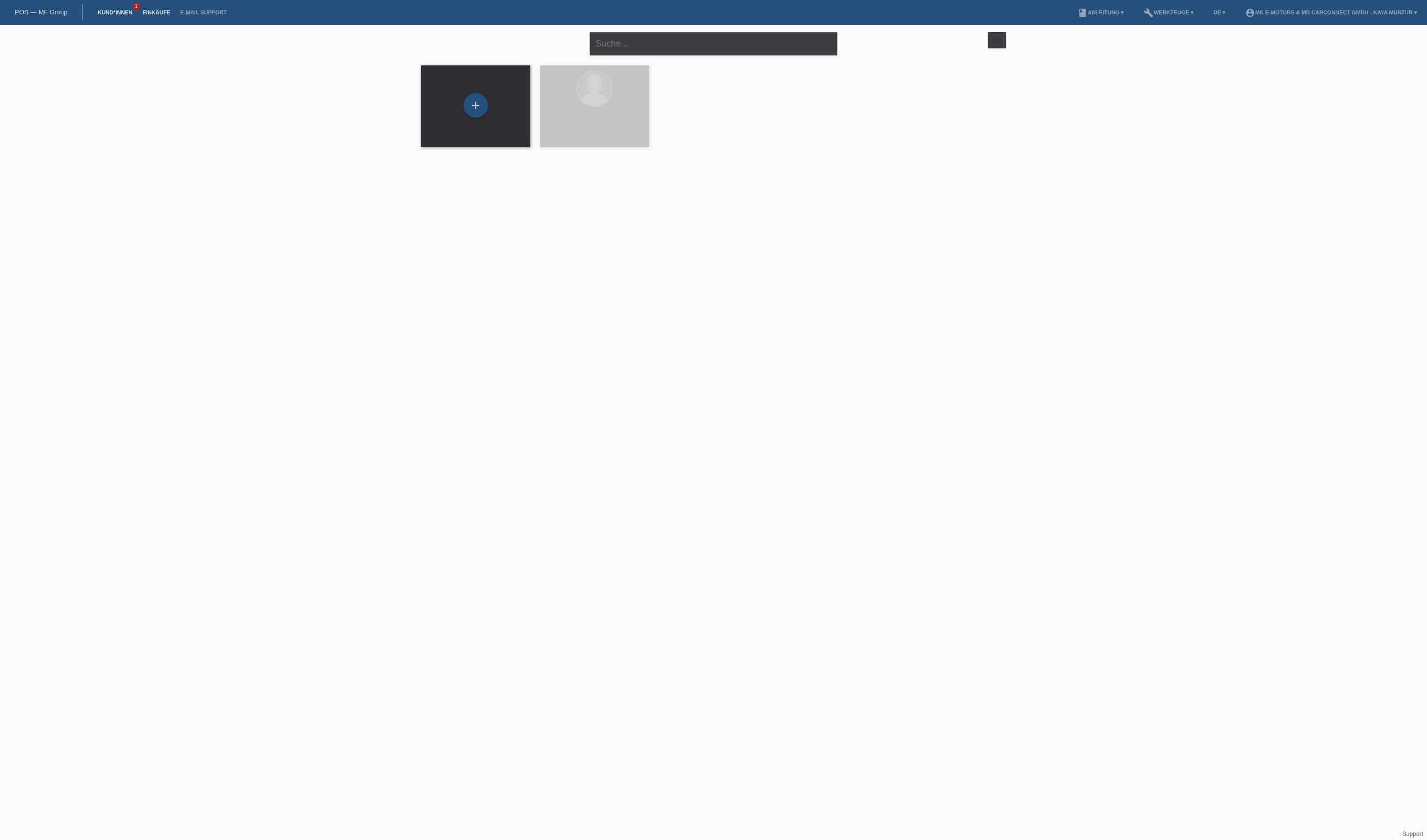
click at [175, 13] on link "Einkäufe" at bounding box center [156, 12] width 38 height 6
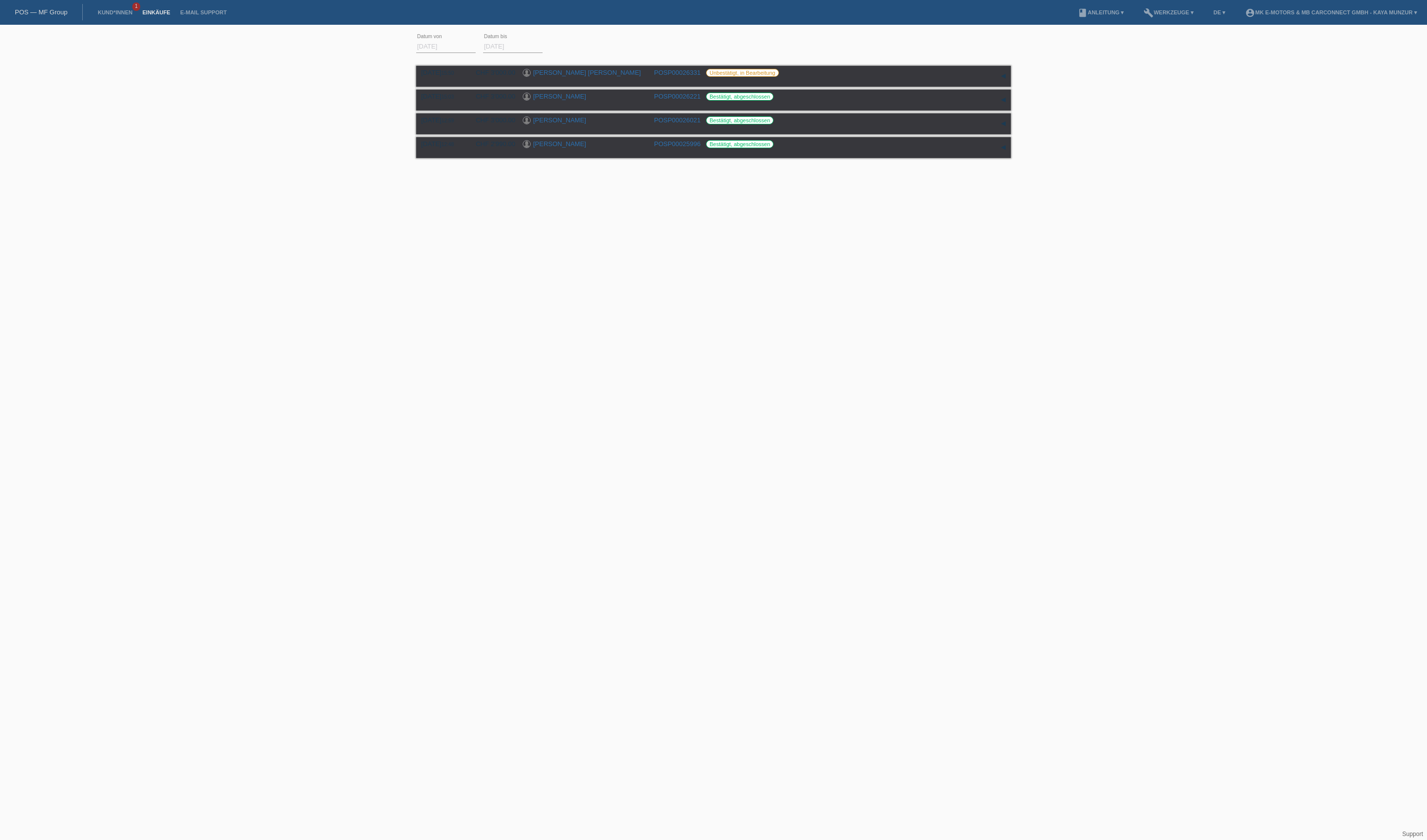
click at [137, 6] on li "Kund*innen 1" at bounding box center [115, 12] width 44 height 25
click at [137, 9] on link "Kund*innen" at bounding box center [115, 12] width 44 height 6
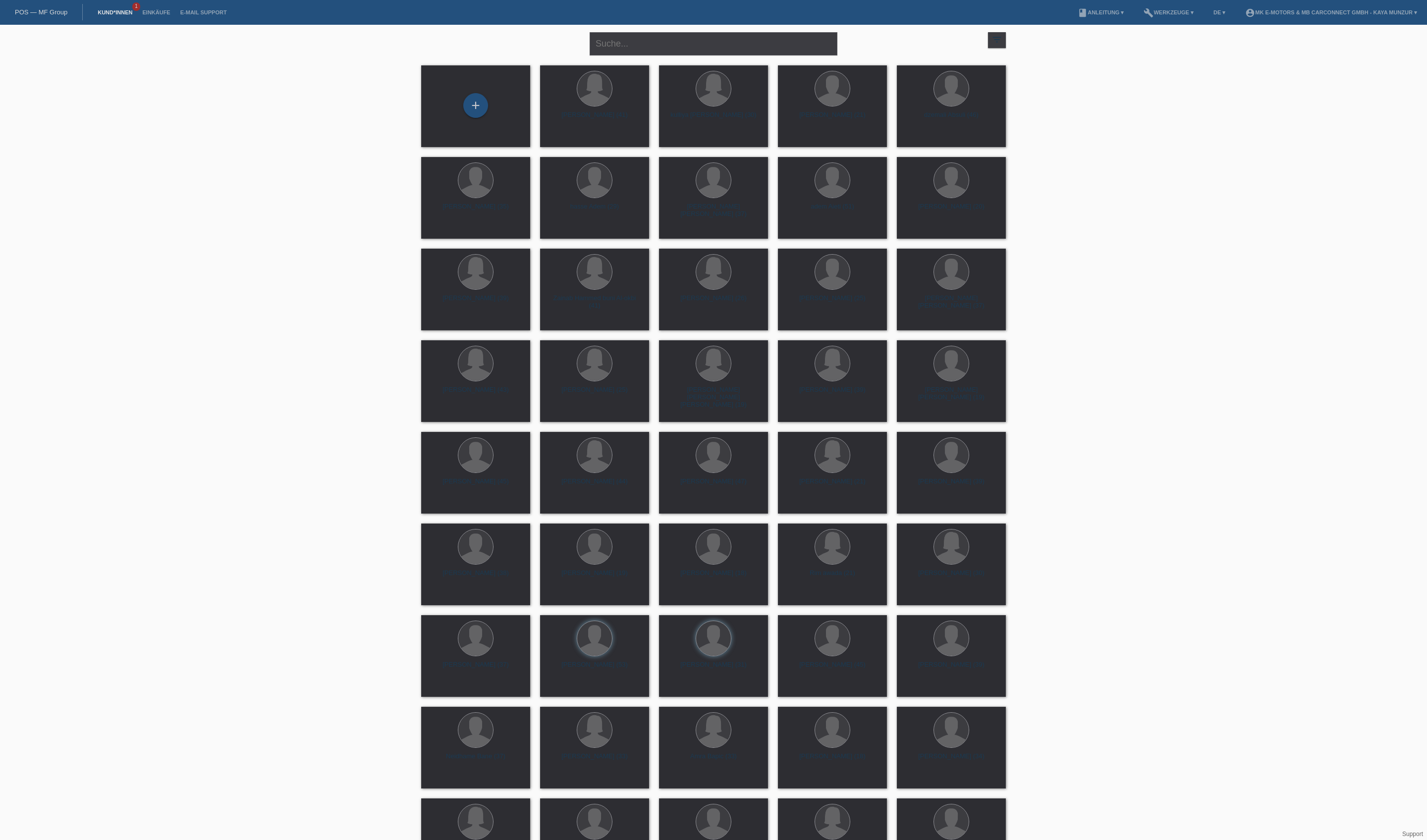
scroll to position [10, 0]
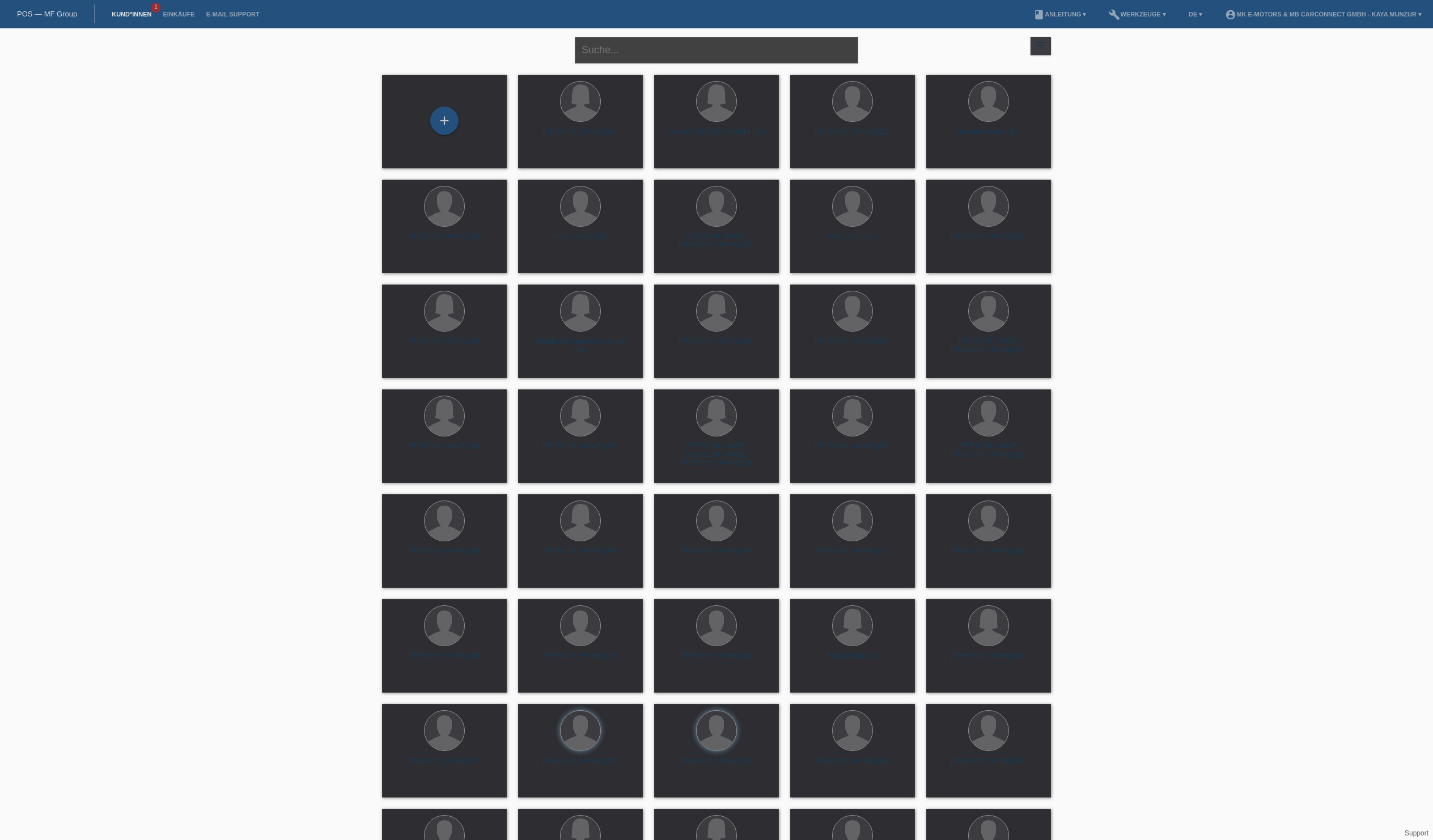
click at [717, 51] on input "text" at bounding box center [716, 50] width 283 height 27
type input "Kabbala Sophie raede"
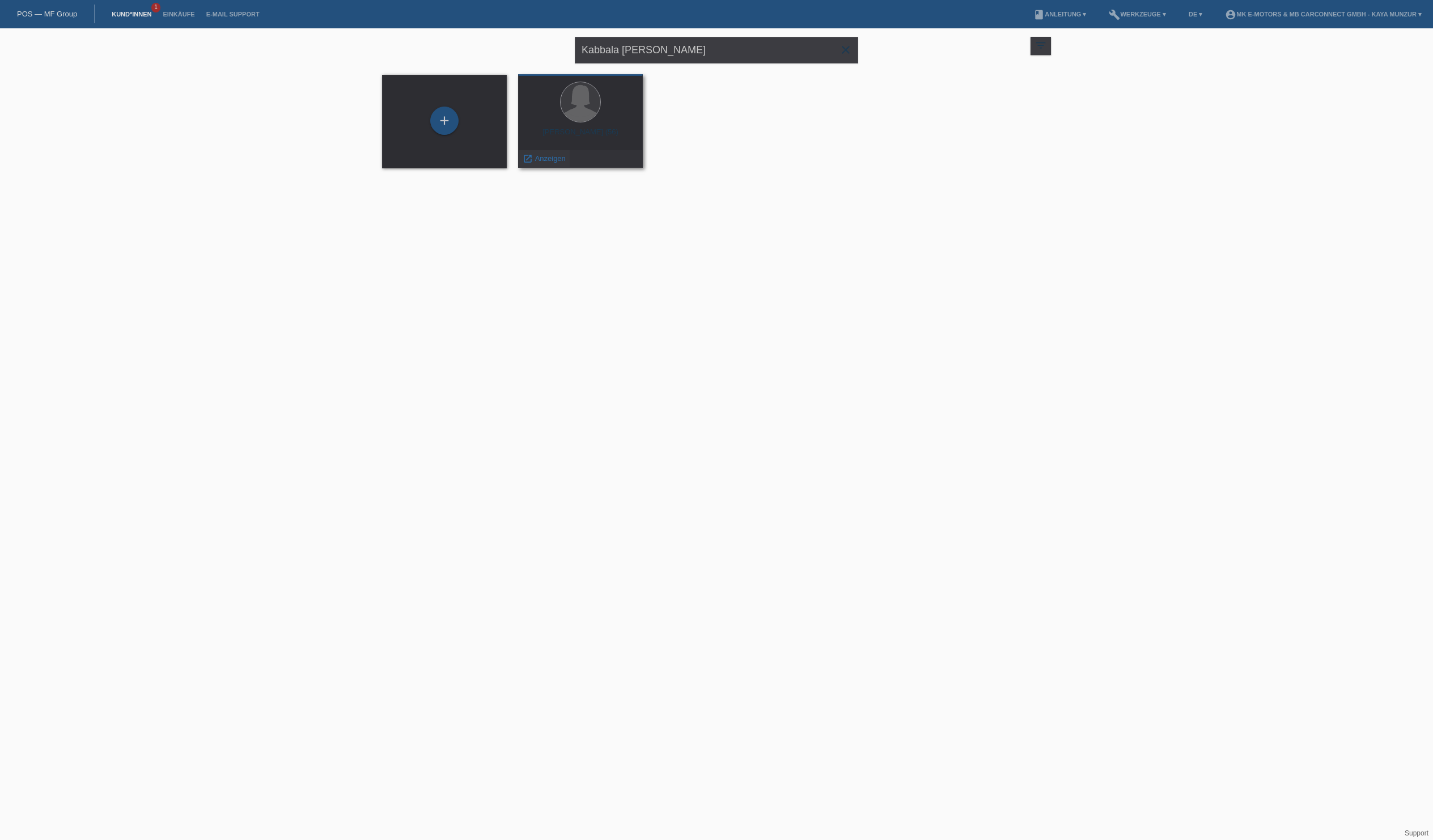
click at [545, 154] on span "Anzeigen" at bounding box center [549, 158] width 30 height 8
